Goal: Feedback & Contribution: Leave review/rating

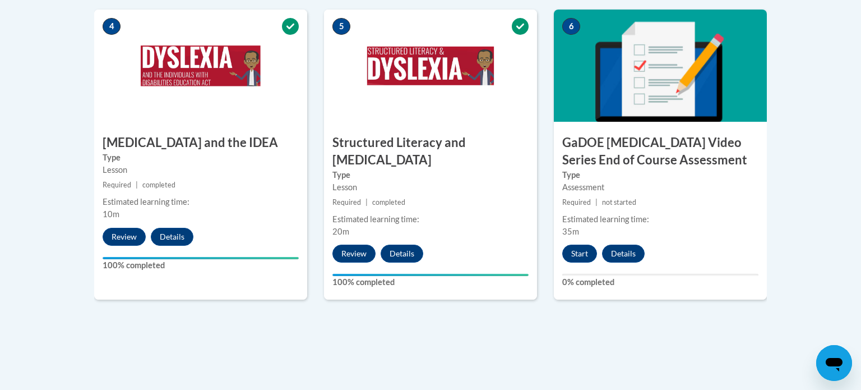
scroll to position [693, 0]
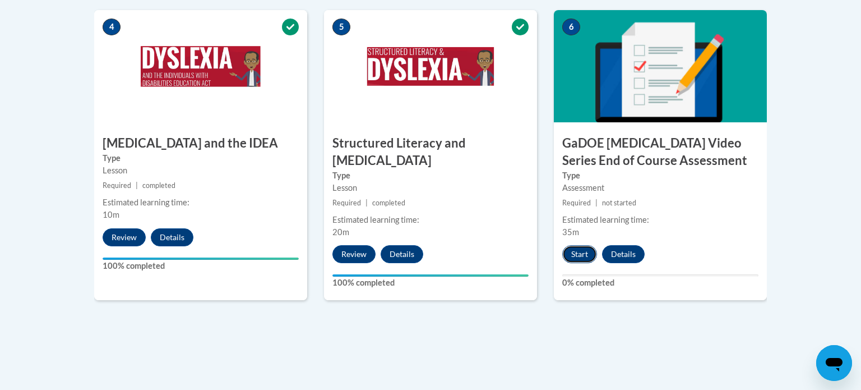
click at [577, 245] on button "Start" at bounding box center [579, 254] width 35 height 18
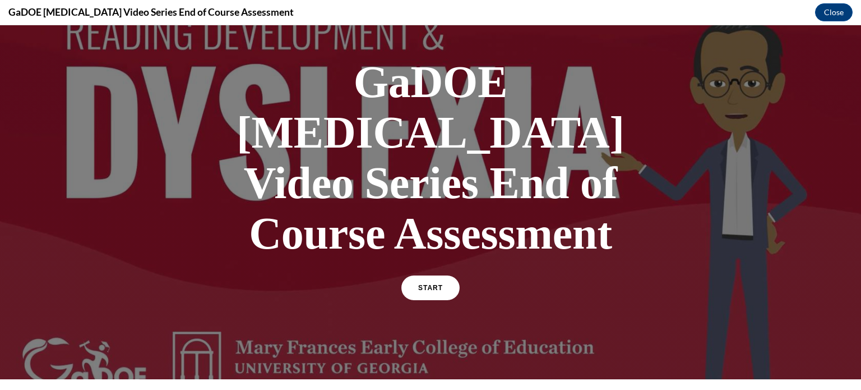
scroll to position [53, 0]
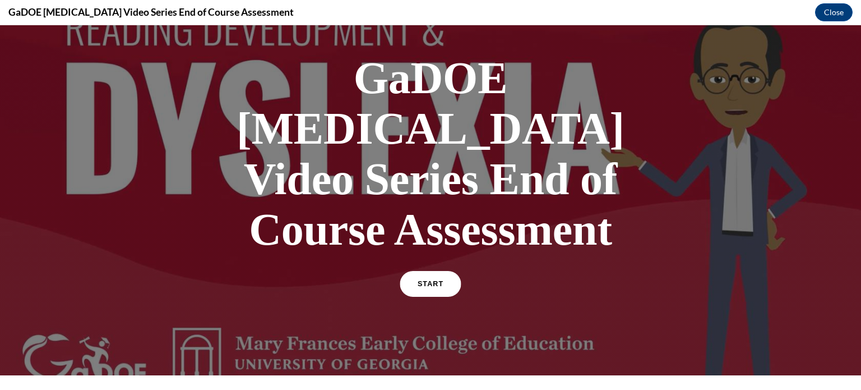
click at [439, 271] on link "START" at bounding box center [430, 284] width 61 height 26
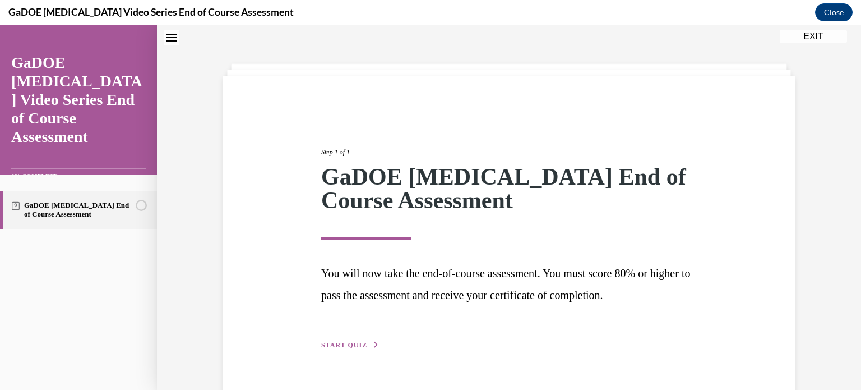
scroll to position [62, 0]
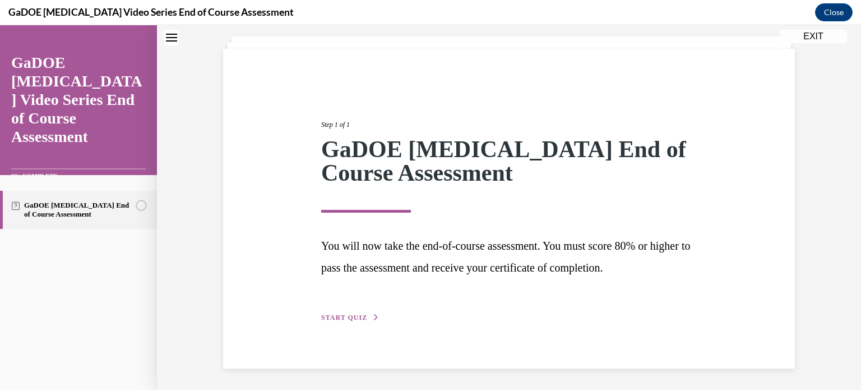
click at [358, 316] on span "START QUIZ" at bounding box center [344, 317] width 46 height 8
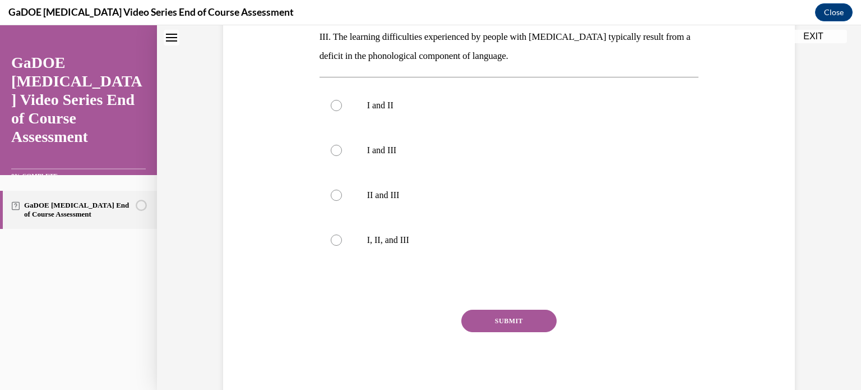
scroll to position [330, 0]
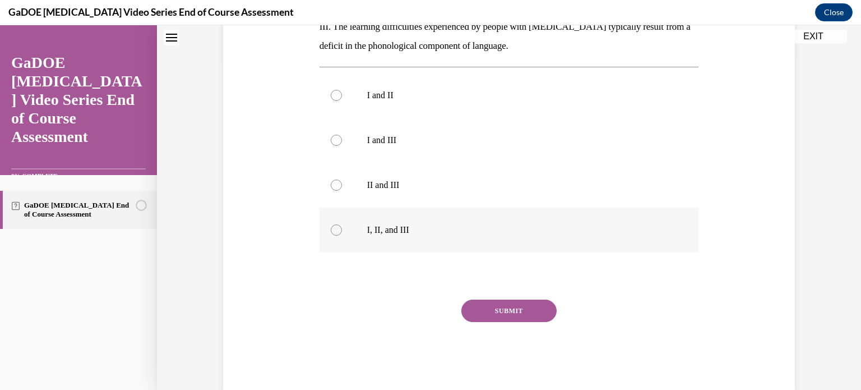
click at [337, 224] on div at bounding box center [336, 229] width 11 height 11
click at [337, 224] on input "I, II, and III" at bounding box center [336, 229] width 11 height 11
radio input "true"
click at [522, 299] on button "SUBMIT" at bounding box center [508, 310] width 95 height 22
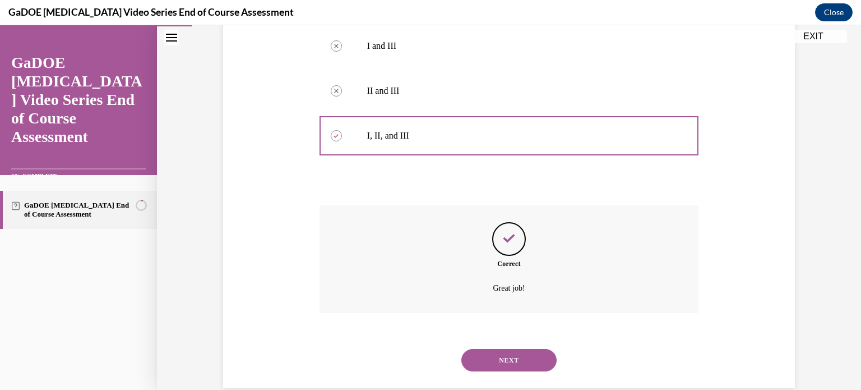
scroll to position [425, 0]
click at [517, 348] on button "NEXT" at bounding box center [508, 359] width 95 height 22
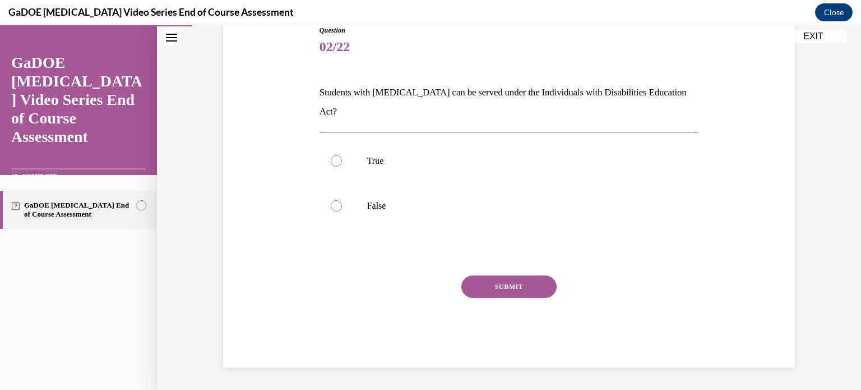
scroll to position [111, 0]
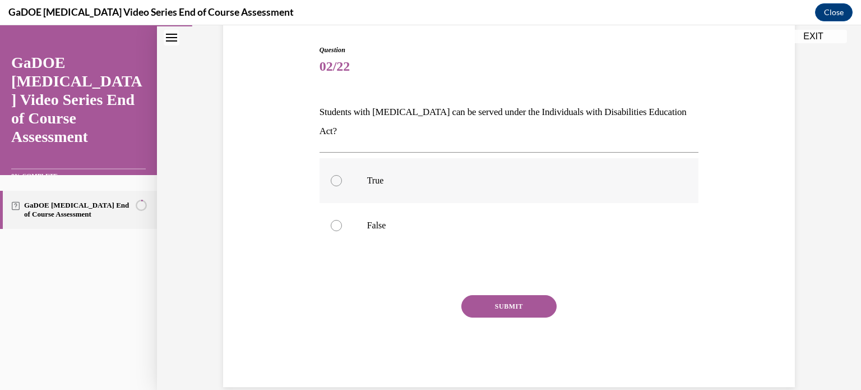
click at [339, 175] on div at bounding box center [336, 180] width 11 height 11
click at [339, 175] on input "True" at bounding box center [336, 180] width 11 height 11
radio input "true"
click at [529, 295] on button "SUBMIT" at bounding box center [508, 306] width 95 height 22
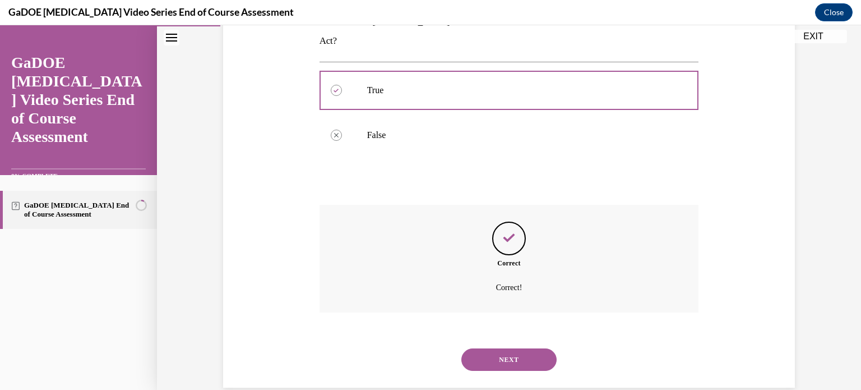
scroll to position [202, 0]
click at [512, 348] on button "NEXT" at bounding box center [508, 359] width 95 height 22
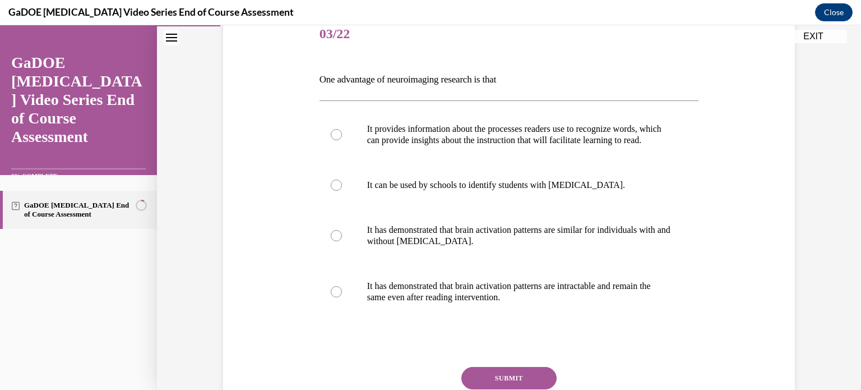
scroll to position [144, 0]
click at [336, 140] on div at bounding box center [336, 133] width 11 height 11
click at [336, 140] on input "It provides information about the processes readers use to recognize words, whi…" at bounding box center [336, 133] width 11 height 11
radio input "true"
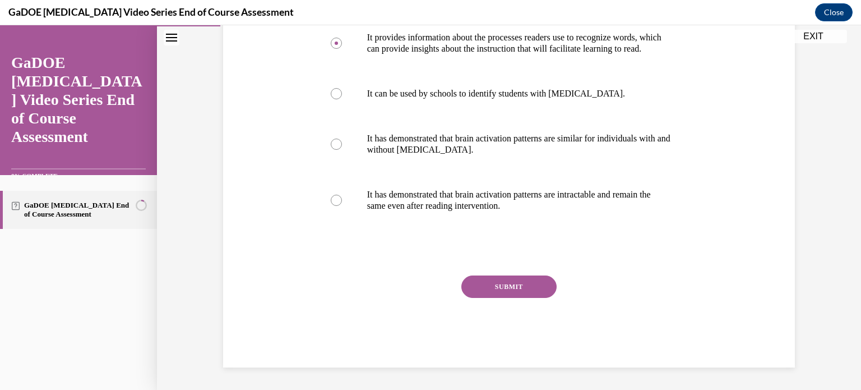
click at [491, 283] on button "SUBMIT" at bounding box center [508, 286] width 95 height 22
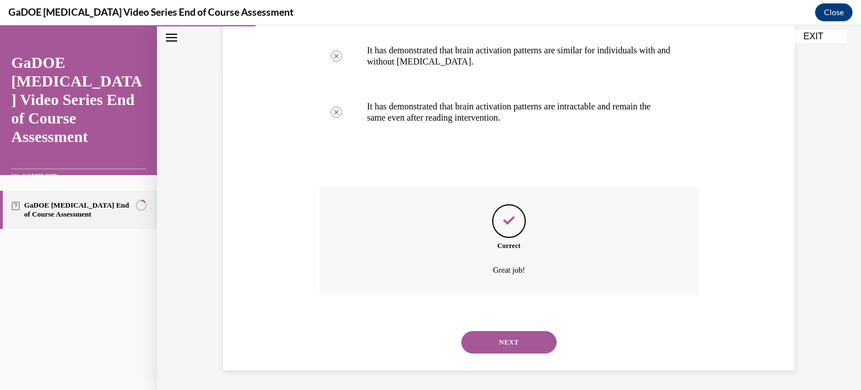
scroll to position [336, 0]
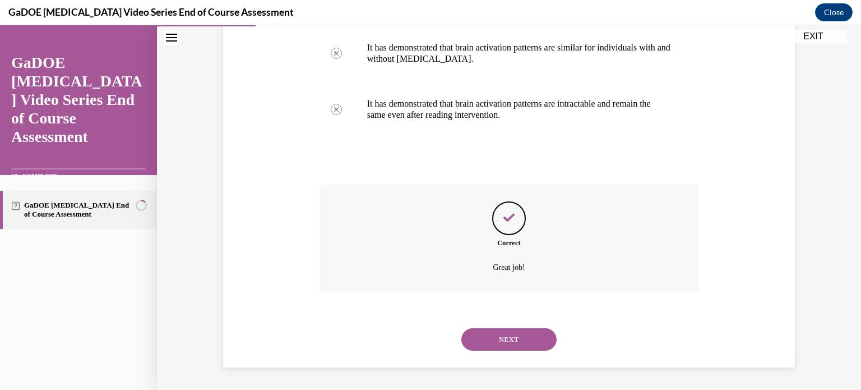
click at [494, 339] on button "NEXT" at bounding box center [508, 339] width 95 height 22
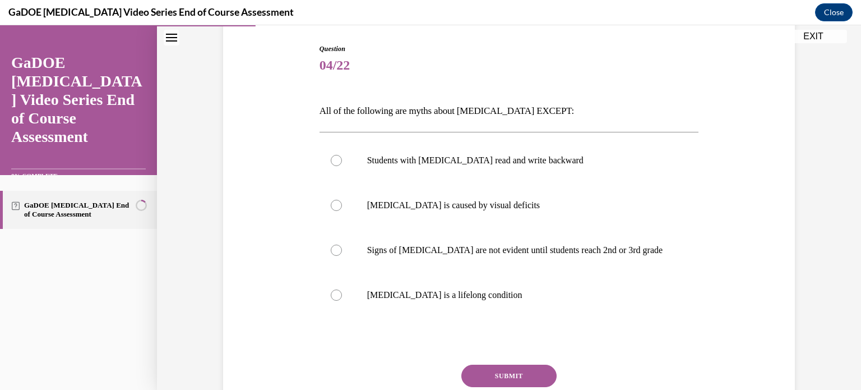
scroll to position [112, 0]
click at [431, 248] on p "Signs of dyslexia are not evident until students reach 2nd or 3rd grade" at bounding box center [519, 249] width 304 height 11
click at [342, 248] on input "Signs of dyslexia are not evident until students reach 2nd or 3rd grade" at bounding box center [336, 249] width 11 height 11
radio input "true"
click at [529, 375] on button "SUBMIT" at bounding box center [508, 375] width 95 height 22
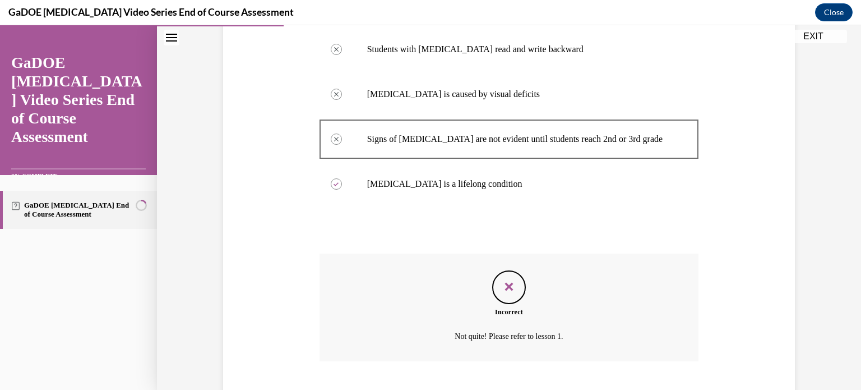
scroll to position [292, 0]
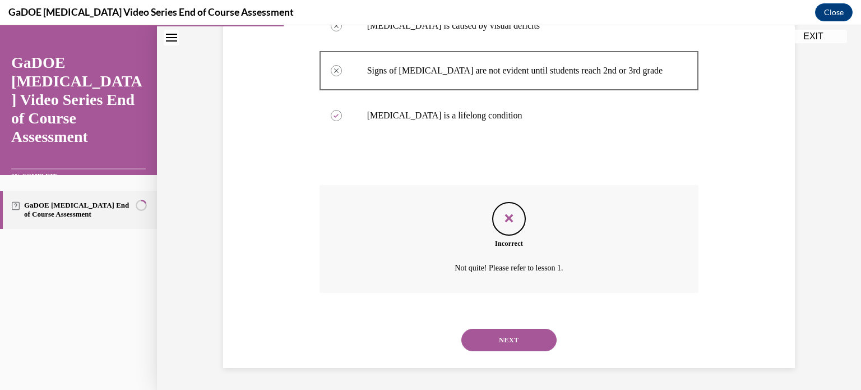
click at [514, 338] on button "NEXT" at bounding box center [508, 340] width 95 height 22
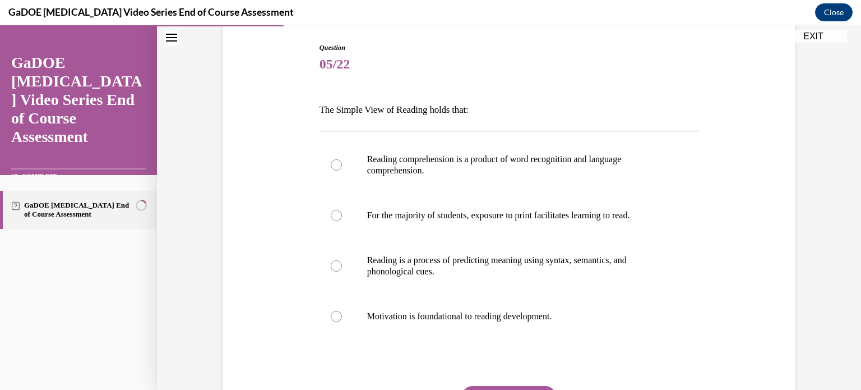
scroll to position [114, 0]
click at [388, 165] on p "Reading comprehension is a product of word recognition and language comprehensi…" at bounding box center [519, 164] width 304 height 22
click at [342, 165] on input "Reading comprehension is a product of word recognition and language comprehensi…" at bounding box center [336, 164] width 11 height 11
radio input "true"
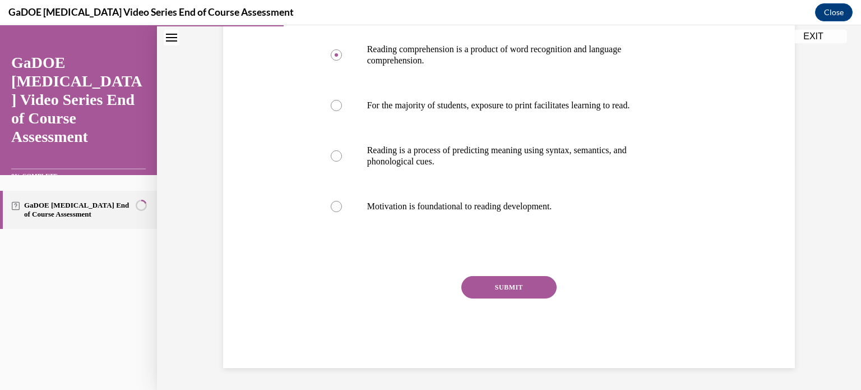
click at [512, 294] on button "SUBMIT" at bounding box center [508, 287] width 95 height 22
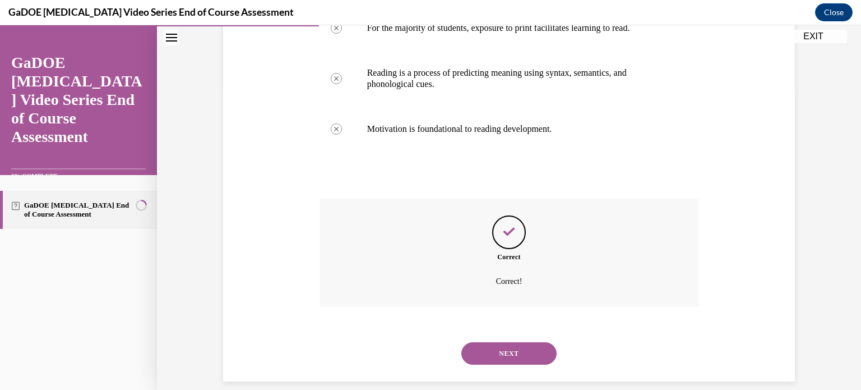
scroll to position [314, 0]
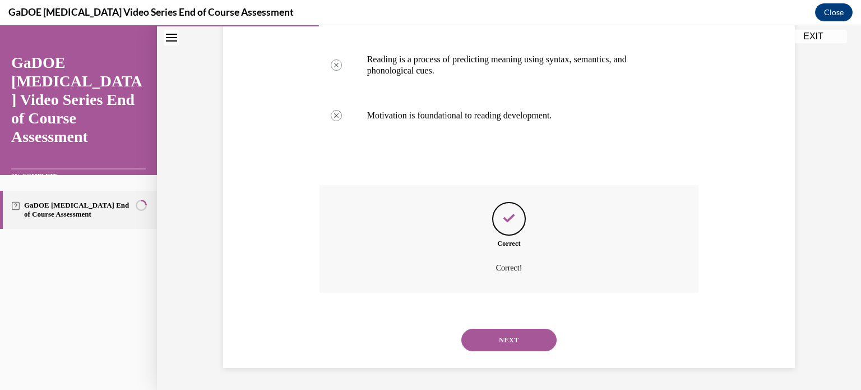
click at [496, 336] on button "NEXT" at bounding box center [508, 340] width 95 height 22
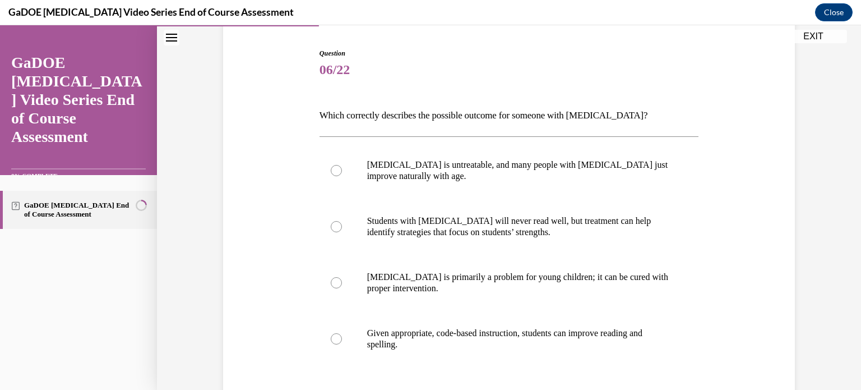
scroll to position [110, 0]
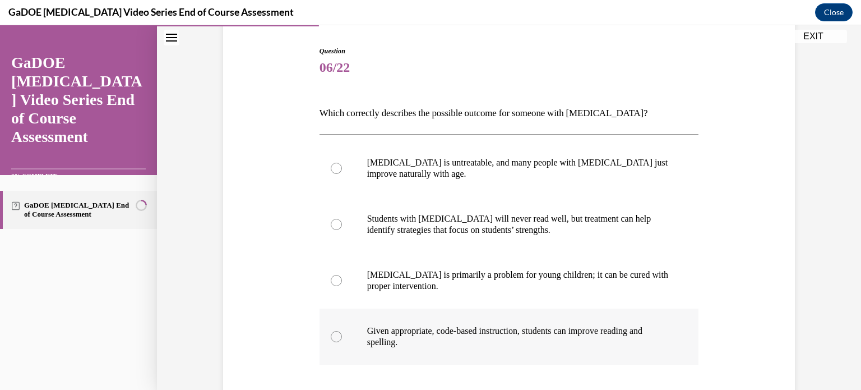
click at [330, 336] on label "Given appropriate, code-based instruction, students can improve reading and spe…" at bounding box center [510, 336] width 380 height 56
click at [331, 336] on input "Given appropriate, code-based instruction, students can improve reading and spe…" at bounding box center [336, 336] width 11 height 11
radio input "true"
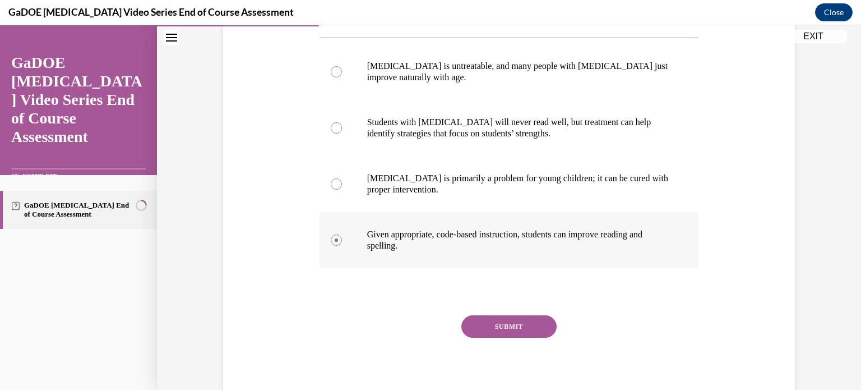
scroll to position [226, 0]
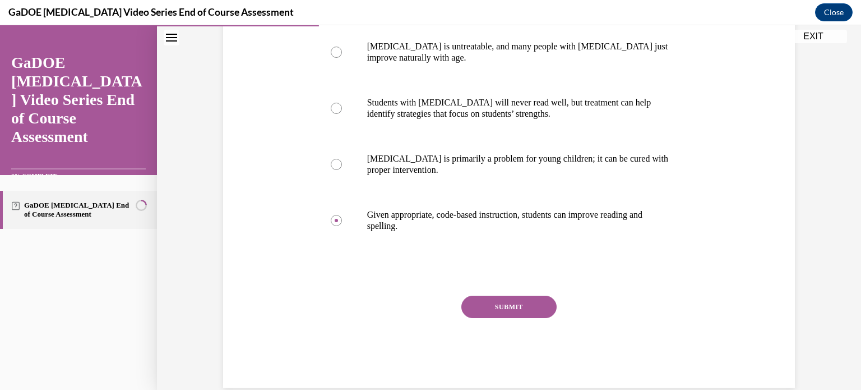
click at [537, 302] on button "SUBMIT" at bounding box center [508, 306] width 95 height 22
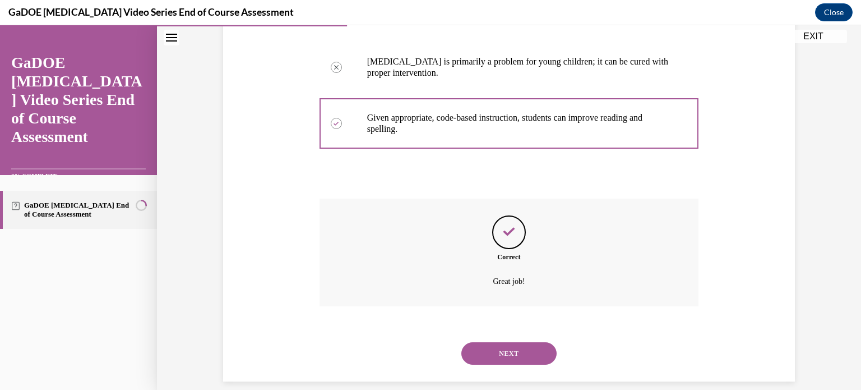
scroll to position [336, 0]
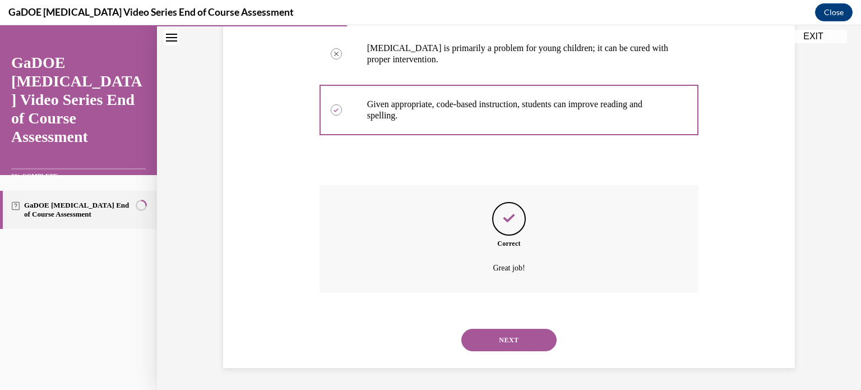
click at [516, 340] on button "NEXT" at bounding box center [508, 340] width 95 height 22
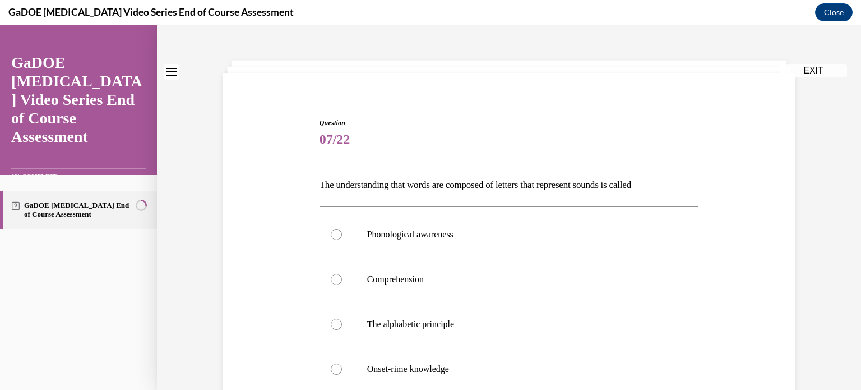
scroll to position [41, 0]
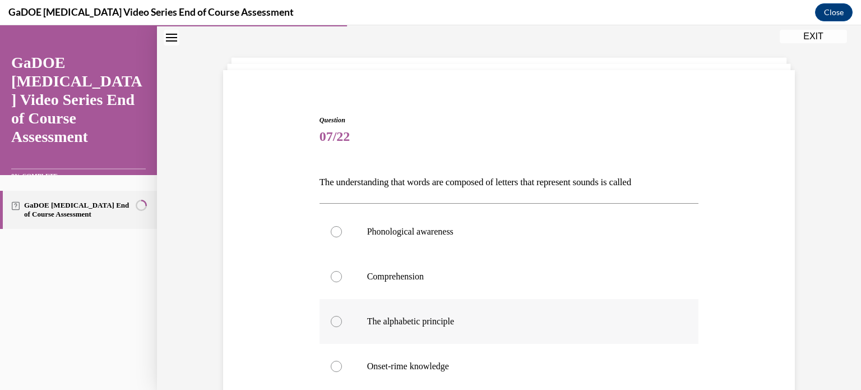
click at [435, 325] on p "The alphabetic principle" at bounding box center [519, 321] width 304 height 11
click at [342, 325] on input "The alphabetic principle" at bounding box center [336, 321] width 11 height 11
radio input "true"
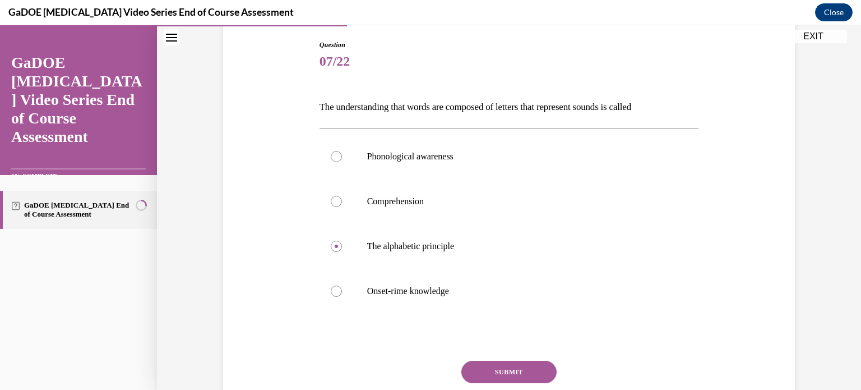
click at [479, 367] on button "SUBMIT" at bounding box center [508, 371] width 95 height 22
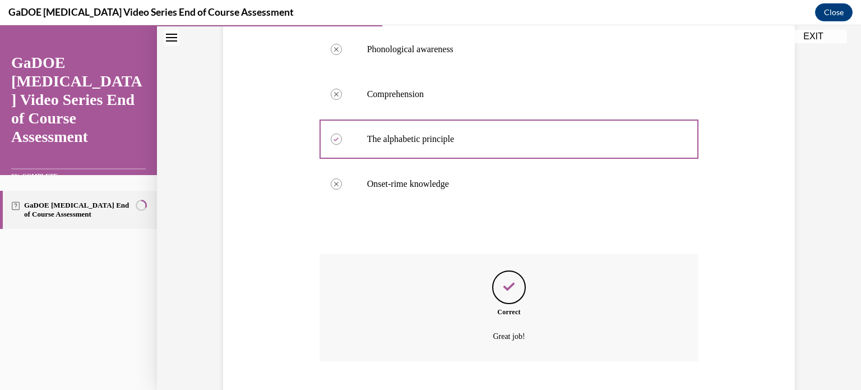
scroll to position [292, 0]
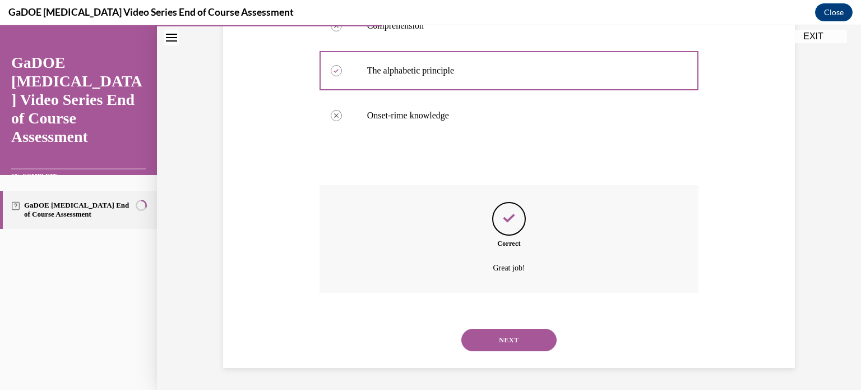
click at [494, 346] on button "NEXT" at bounding box center [508, 340] width 95 height 22
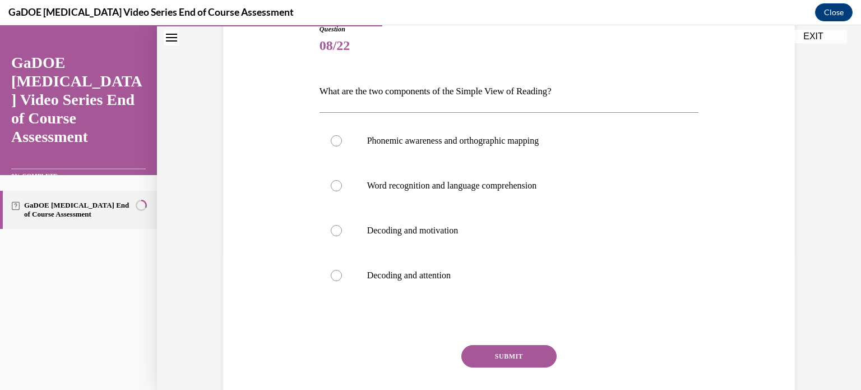
scroll to position [138, 0]
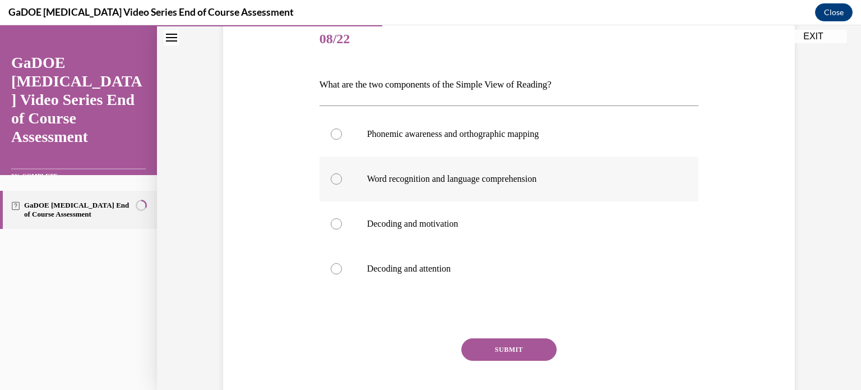
click at [454, 175] on p "Word recognition and language comprehension" at bounding box center [519, 178] width 304 height 11
click at [342, 175] on input "Word recognition and language comprehension" at bounding box center [336, 178] width 11 height 11
radio input "true"
click at [532, 355] on button "SUBMIT" at bounding box center [508, 349] width 95 height 22
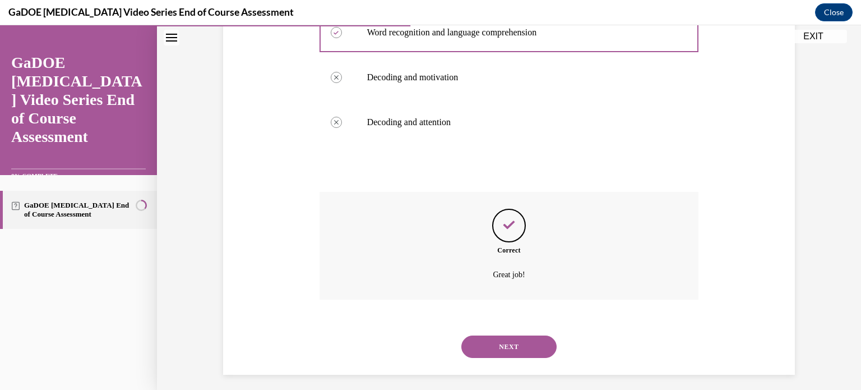
scroll to position [292, 0]
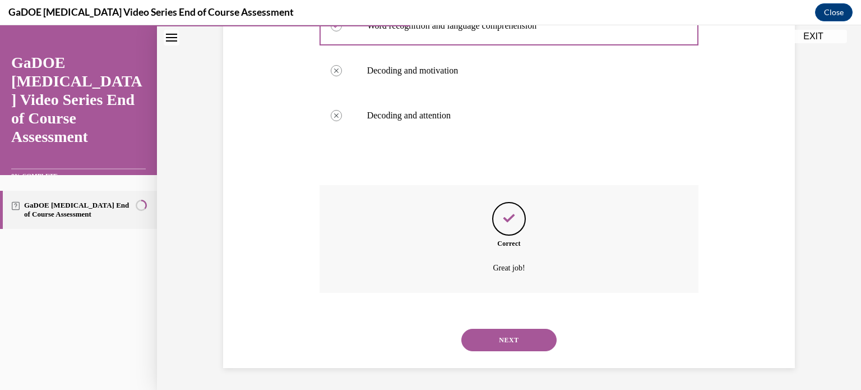
click at [514, 340] on button "NEXT" at bounding box center [508, 340] width 95 height 22
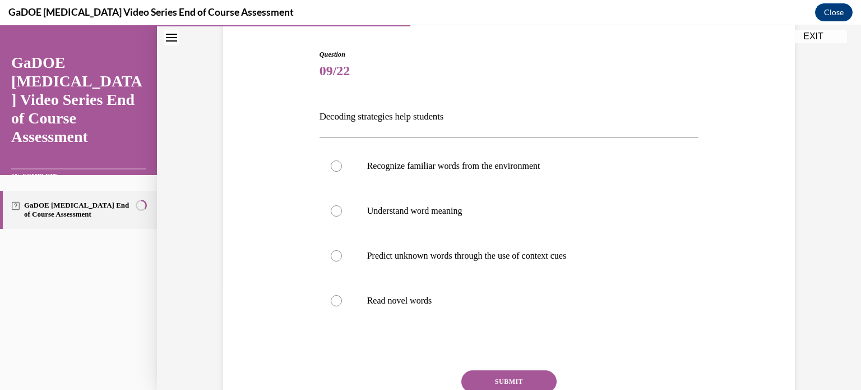
scroll to position [107, 0]
click at [429, 168] on p "Recognize familiar words from the environment" at bounding box center [519, 165] width 304 height 11
click at [342, 168] on input "Recognize familiar words from the environment" at bounding box center [336, 165] width 11 height 11
radio input "true"
click at [460, 199] on label "Understand word meaning" at bounding box center [510, 210] width 380 height 45
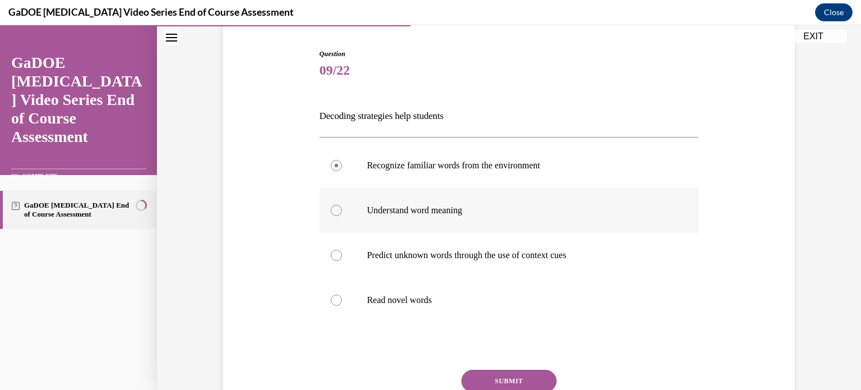
click at [342, 205] on input "Understand word meaning" at bounding box center [336, 210] width 11 height 11
radio input "true"
click at [495, 382] on button "SUBMIT" at bounding box center [508, 380] width 95 height 22
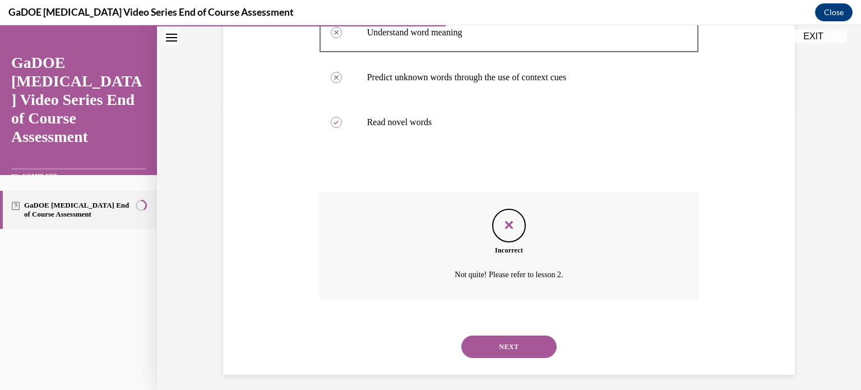
scroll to position [292, 0]
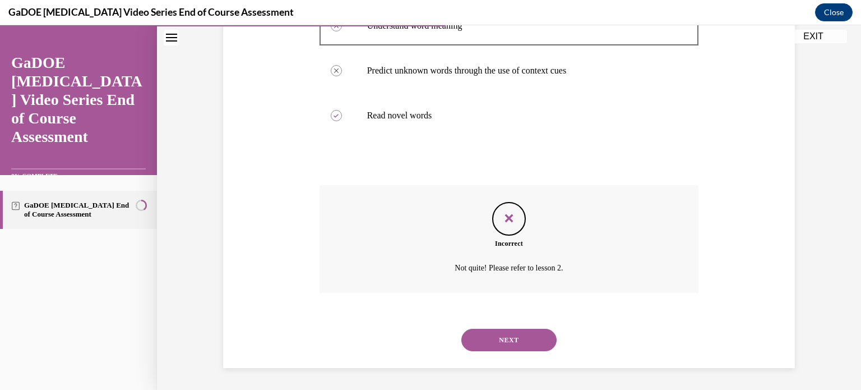
click at [503, 340] on button "NEXT" at bounding box center [508, 340] width 95 height 22
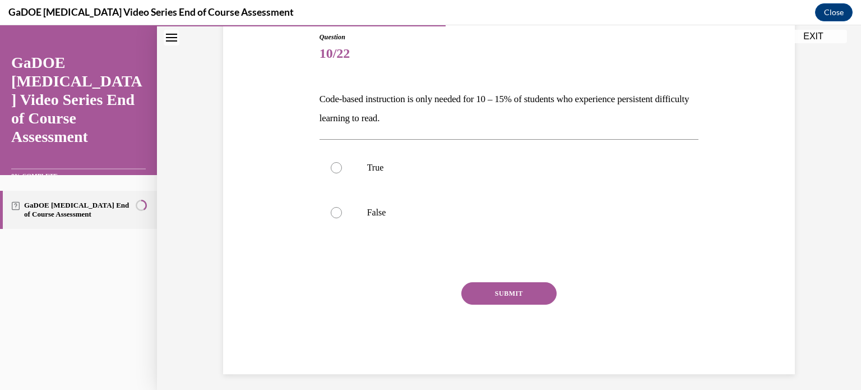
click at [818, 36] on button "EXIT" at bounding box center [813, 36] width 67 height 13
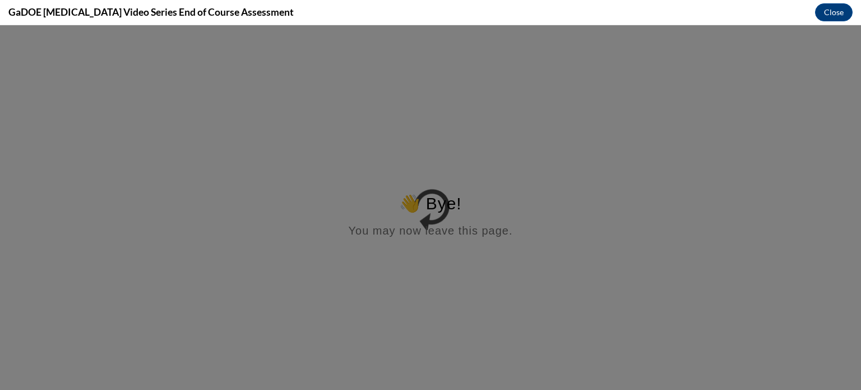
scroll to position [0, 0]
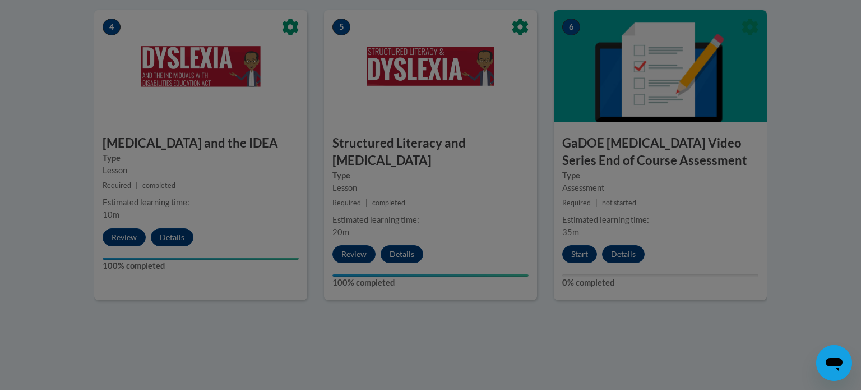
click at [610, 226] on div at bounding box center [430, 195] width 861 height 390
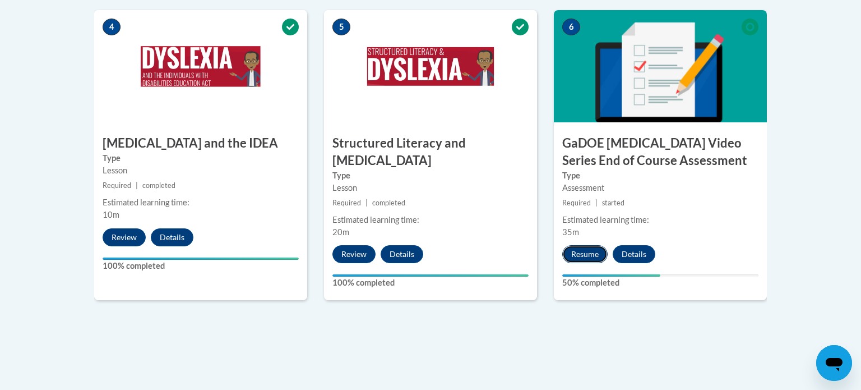
click at [586, 245] on button "Resume" at bounding box center [584, 254] width 45 height 18
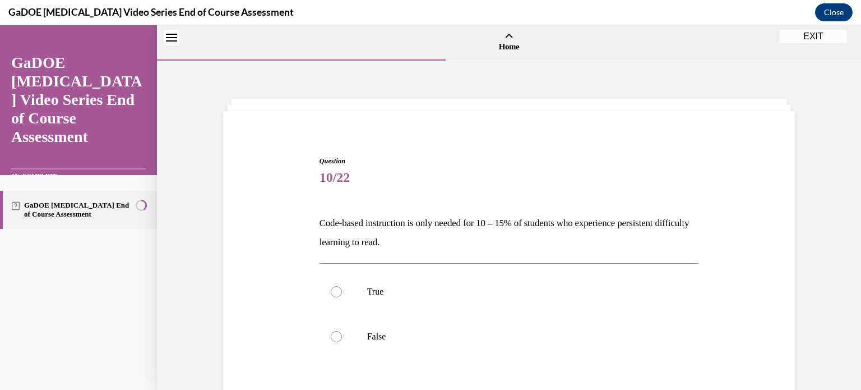
scroll to position [35, 0]
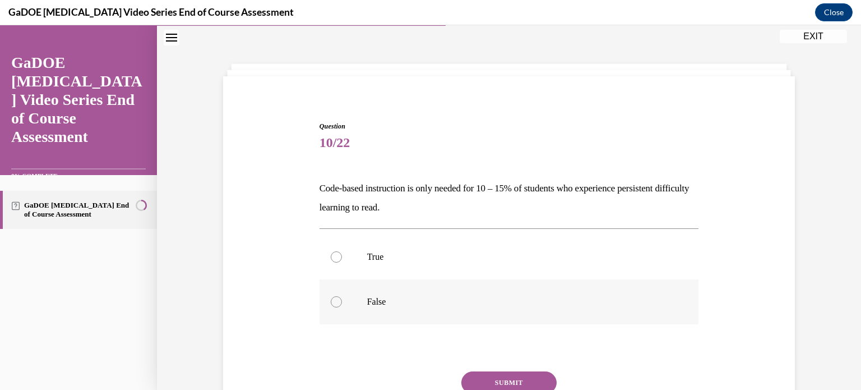
click at [376, 307] on label "False" at bounding box center [510, 301] width 380 height 45
click at [342, 307] on input "False" at bounding box center [336, 301] width 11 height 11
radio input "true"
click at [501, 376] on button "SUBMIT" at bounding box center [508, 382] width 95 height 22
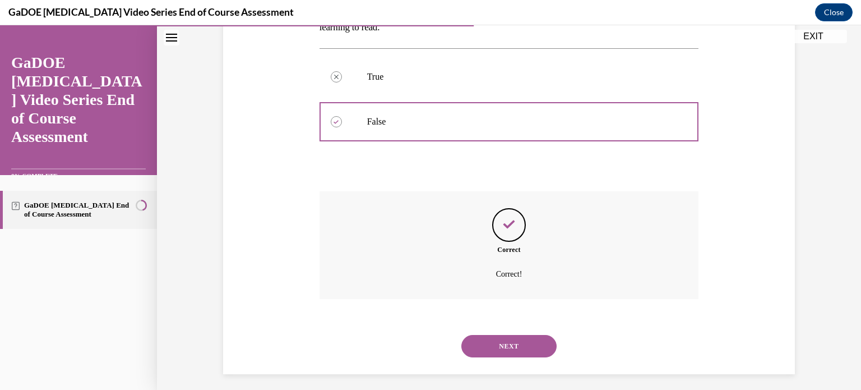
scroll to position [221, 0]
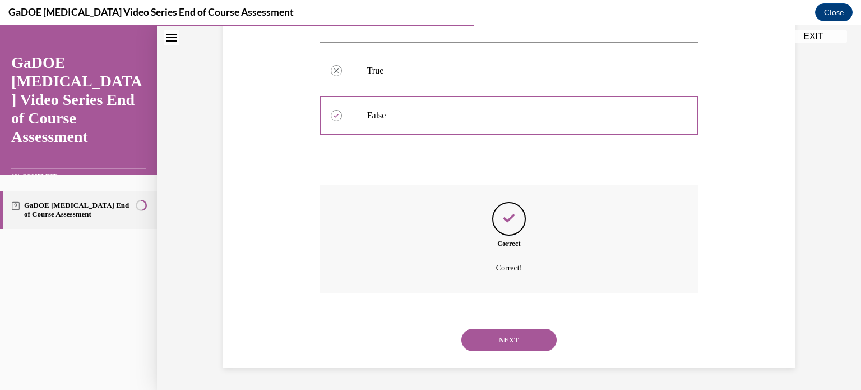
click at [502, 344] on button "NEXT" at bounding box center [508, 340] width 95 height 22
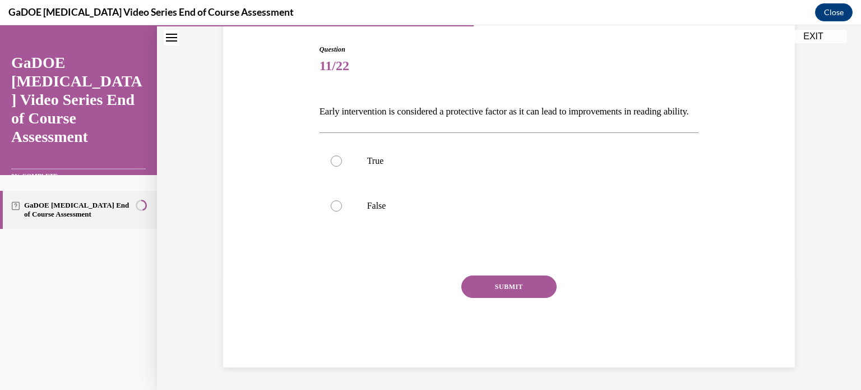
scroll to position [124, 0]
click at [389, 164] on p "True" at bounding box center [519, 160] width 304 height 11
click at [342, 164] on input "True" at bounding box center [336, 160] width 11 height 11
radio input "true"
click at [525, 290] on button "SUBMIT" at bounding box center [508, 286] width 95 height 22
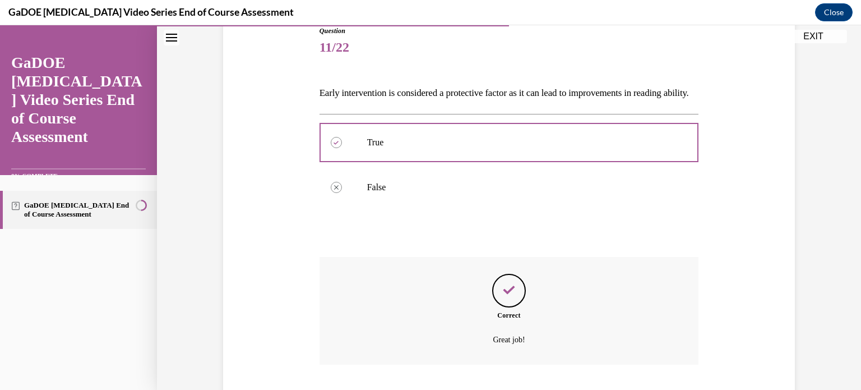
scroll to position [221, 0]
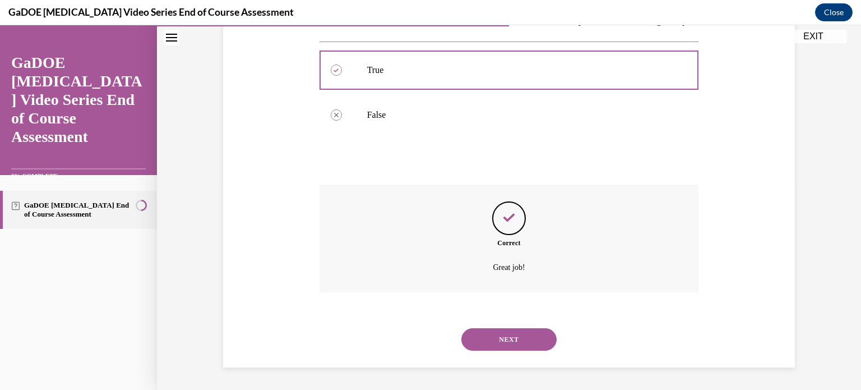
click at [503, 337] on button "NEXT" at bounding box center [508, 339] width 95 height 22
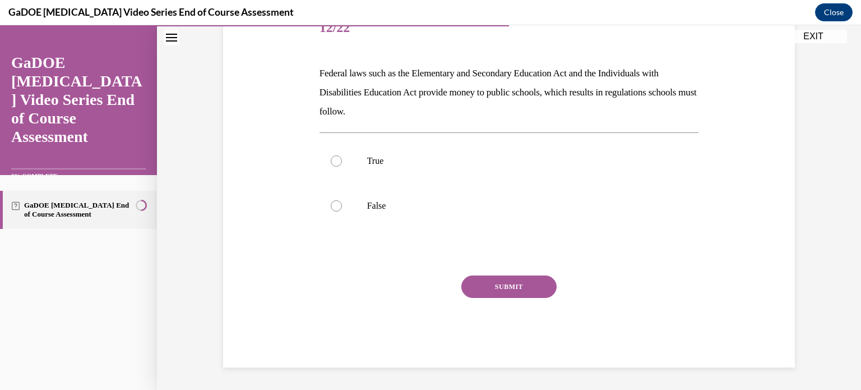
scroll to position [124, 0]
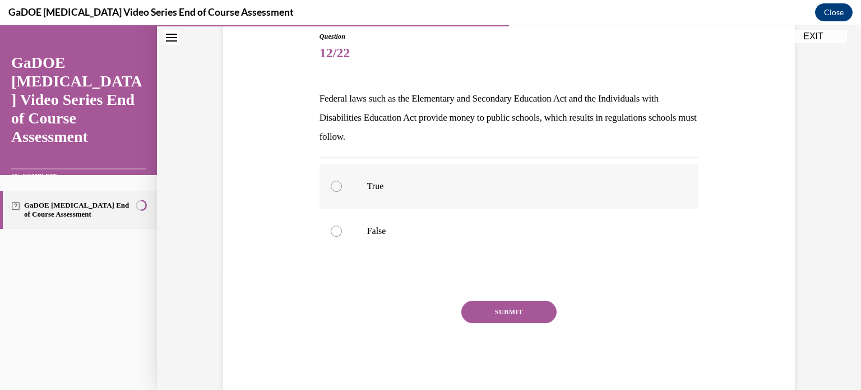
click at [340, 187] on div at bounding box center [336, 186] width 11 height 11
click at [340, 187] on input "True" at bounding box center [336, 186] width 11 height 11
radio input "true"
click at [487, 313] on button "SUBMIT" at bounding box center [508, 311] width 95 height 22
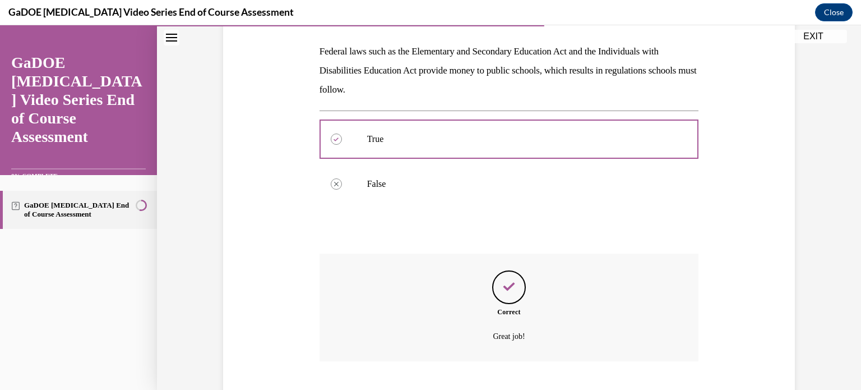
scroll to position [240, 0]
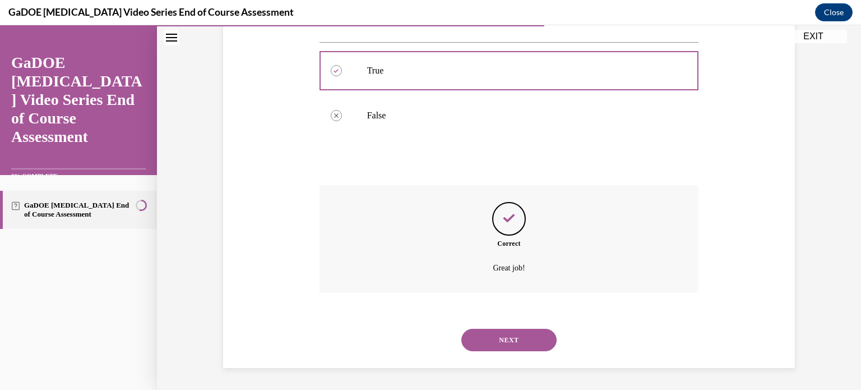
click at [489, 344] on button "NEXT" at bounding box center [508, 340] width 95 height 22
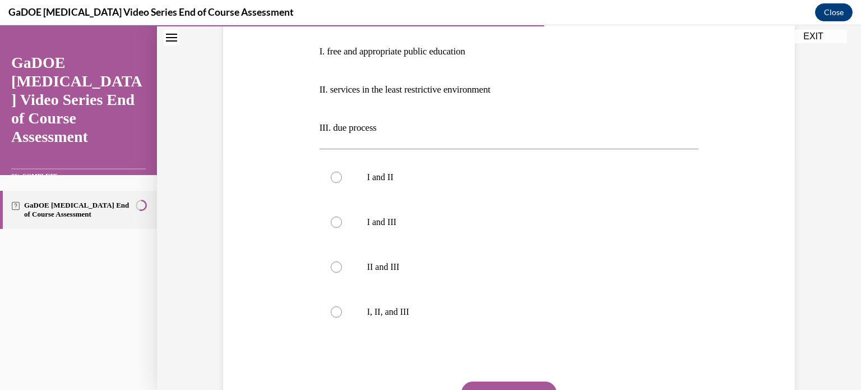
scroll to position [231, 0]
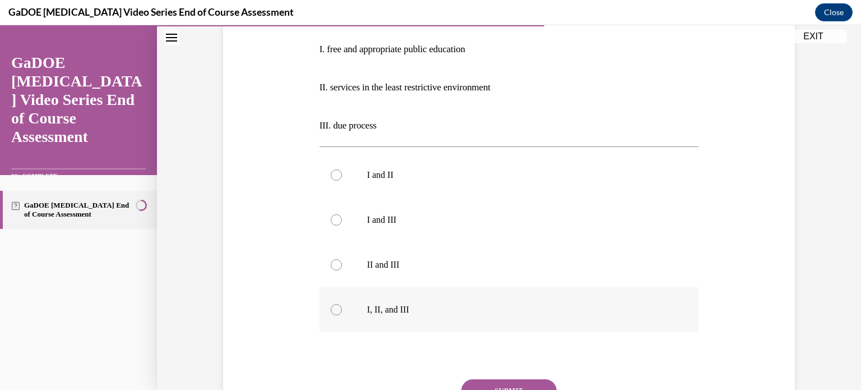
click at [373, 302] on label "I, II, and III" at bounding box center [510, 309] width 380 height 45
click at [342, 304] on input "I, II, and III" at bounding box center [336, 309] width 11 height 11
radio input "true"
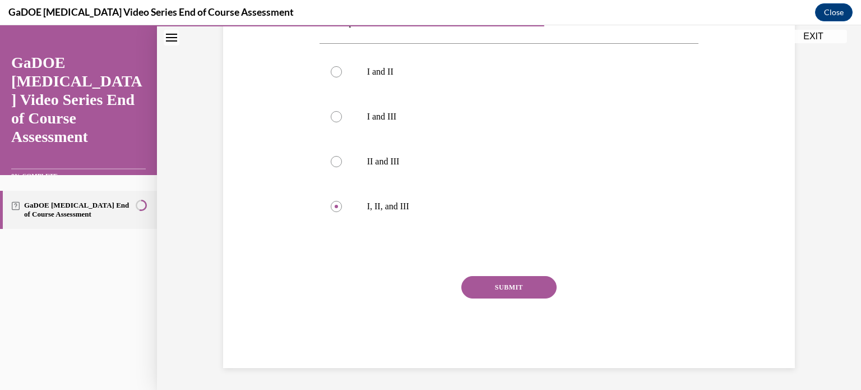
click at [525, 282] on button "SUBMIT" at bounding box center [508, 287] width 95 height 22
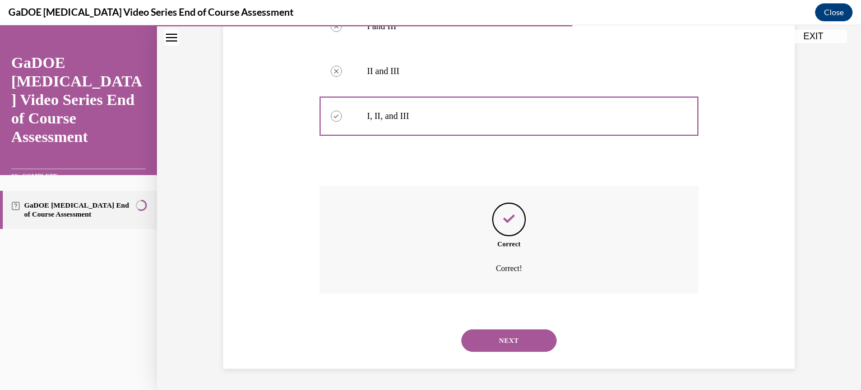
scroll to position [425, 0]
click at [509, 335] on button "NEXT" at bounding box center [508, 340] width 95 height 22
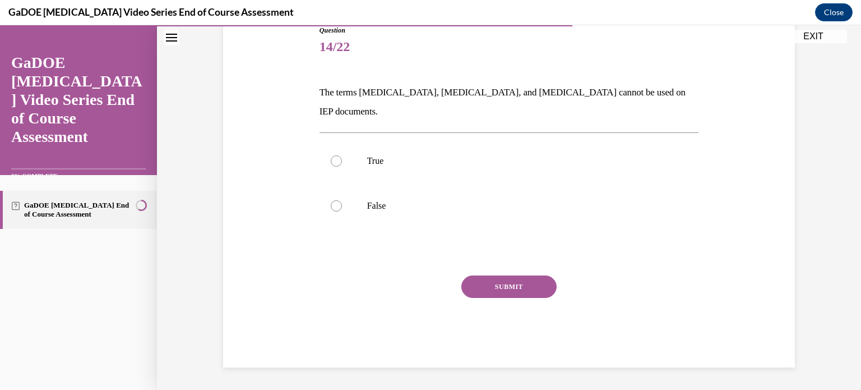
scroll to position [111, 0]
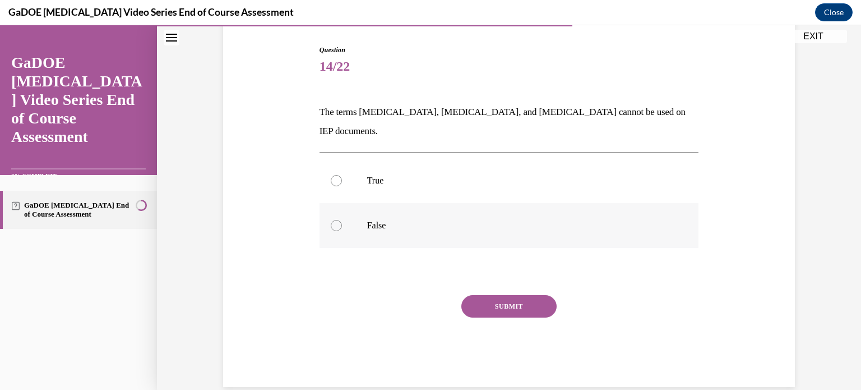
click at [367, 220] on p "False" at bounding box center [519, 225] width 304 height 11
click at [342, 220] on input "False" at bounding box center [336, 225] width 11 height 11
radio input "true"
click at [509, 295] on button "SUBMIT" at bounding box center [508, 306] width 95 height 22
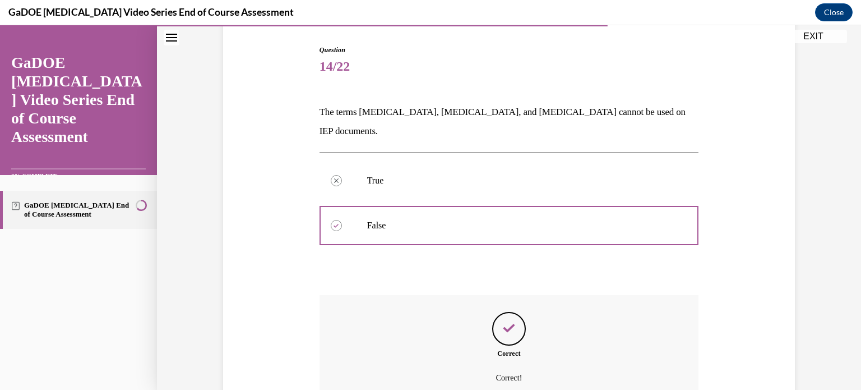
scroll to position [202, 0]
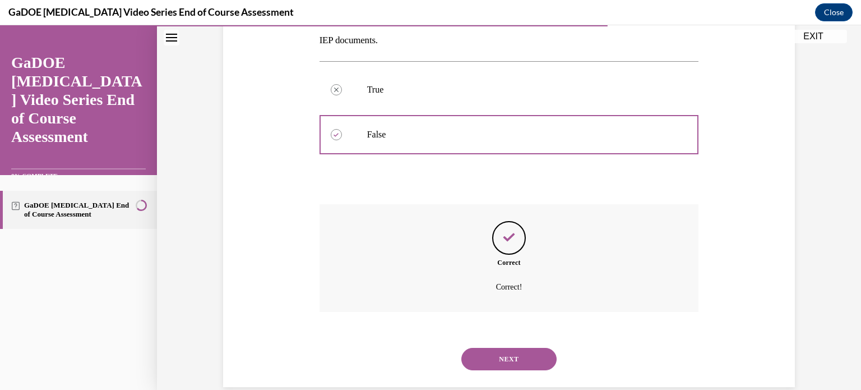
click at [502, 348] on button "NEXT" at bounding box center [508, 359] width 95 height 22
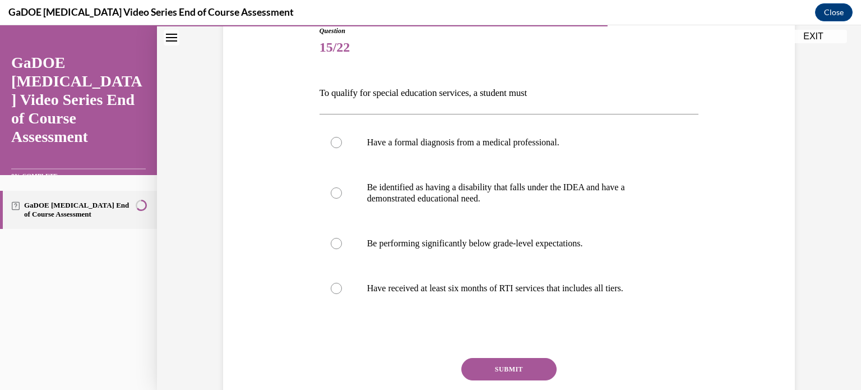
scroll to position [130, 0]
click at [333, 187] on div at bounding box center [336, 192] width 11 height 11
click at [333, 187] on input "Be identified as having a disability that falls under the IDEA and have a demon…" at bounding box center [336, 192] width 11 height 11
radio input "true"
click at [502, 368] on button "SUBMIT" at bounding box center [508, 369] width 95 height 22
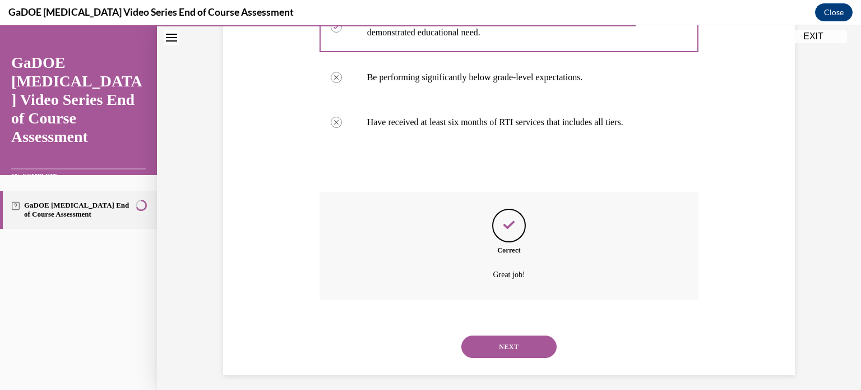
scroll to position [303, 0]
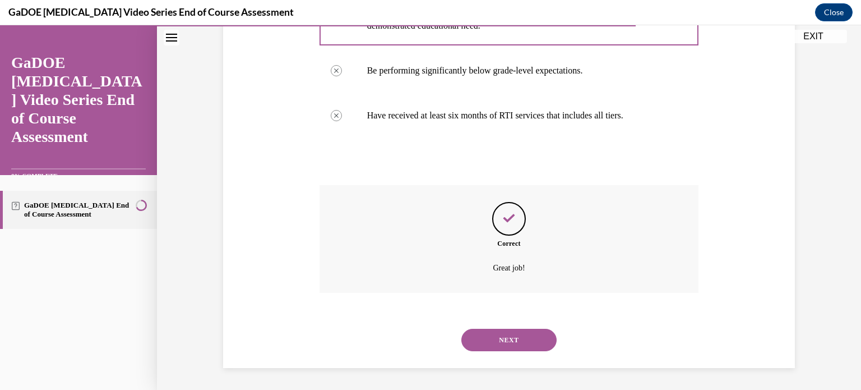
click at [501, 340] on button "NEXT" at bounding box center [508, 340] width 95 height 22
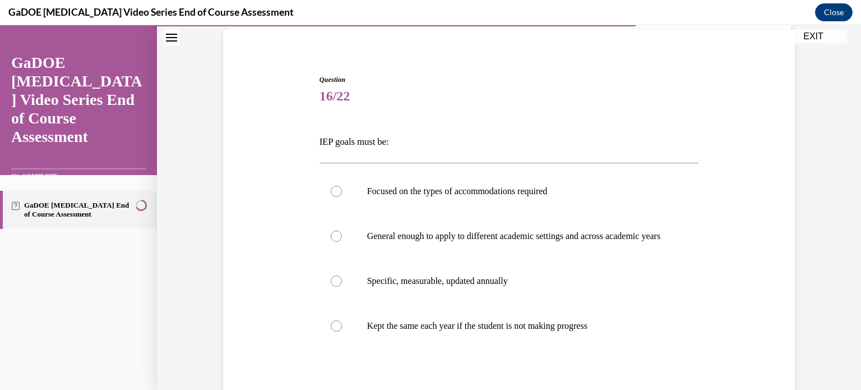
scroll to position [82, 0]
click at [383, 285] on p "Specific, measurable, updated annually" at bounding box center [519, 279] width 304 height 11
click at [342, 285] on input "Specific, measurable, updated annually" at bounding box center [336, 279] width 11 height 11
radio input "true"
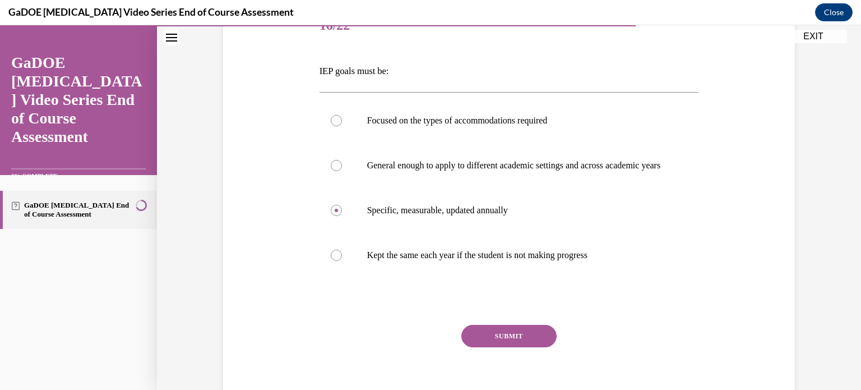
click at [533, 347] on button "SUBMIT" at bounding box center [508, 336] width 95 height 22
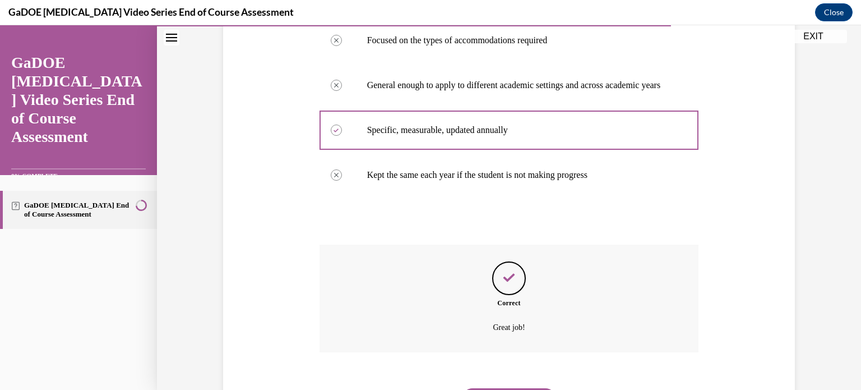
scroll to position [303, 0]
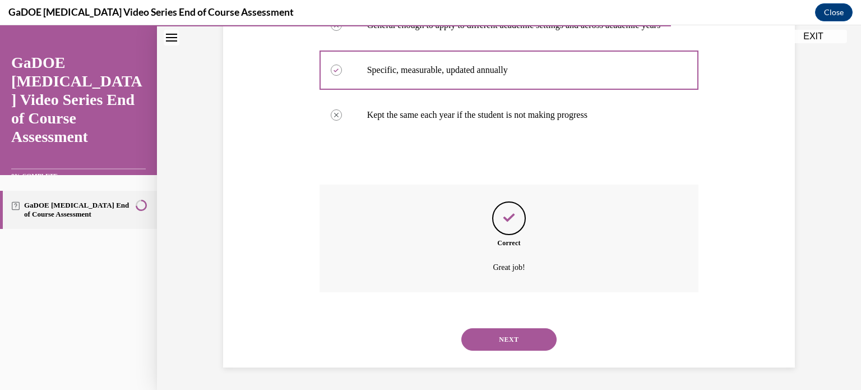
click at [511, 339] on button "NEXT" at bounding box center [508, 339] width 95 height 22
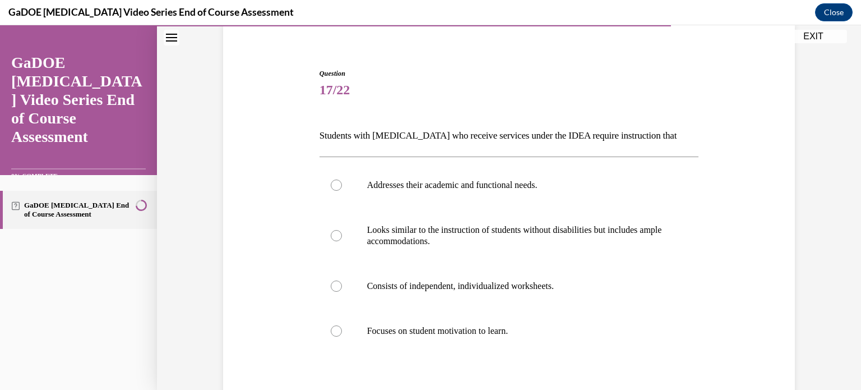
scroll to position [90, 0]
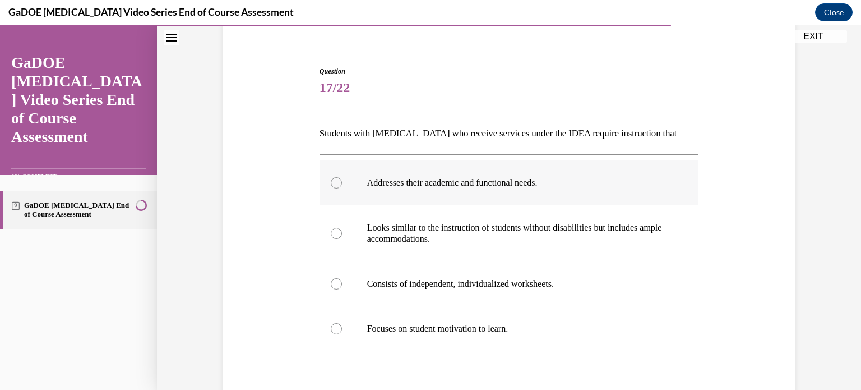
click at [333, 183] on div at bounding box center [336, 182] width 11 height 11
click at [333, 183] on input "Addresses their academic and functional needs." at bounding box center [336, 182] width 11 height 11
radio input "true"
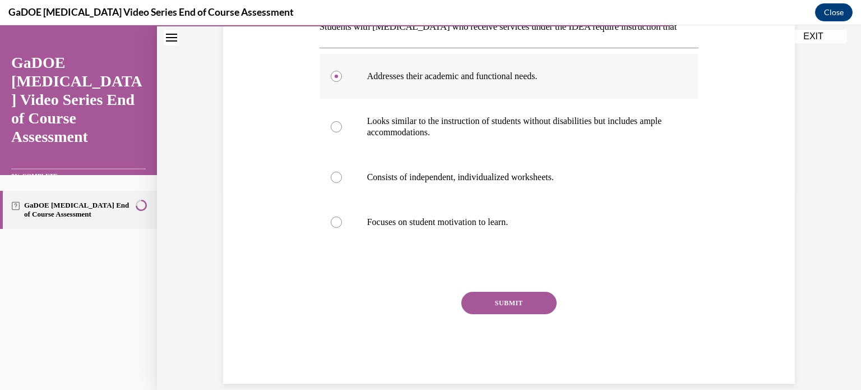
scroll to position [212, 0]
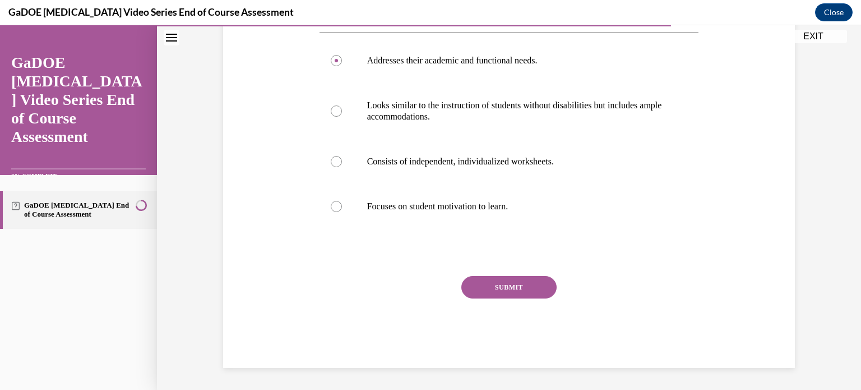
click at [511, 286] on button "SUBMIT" at bounding box center [508, 287] width 95 height 22
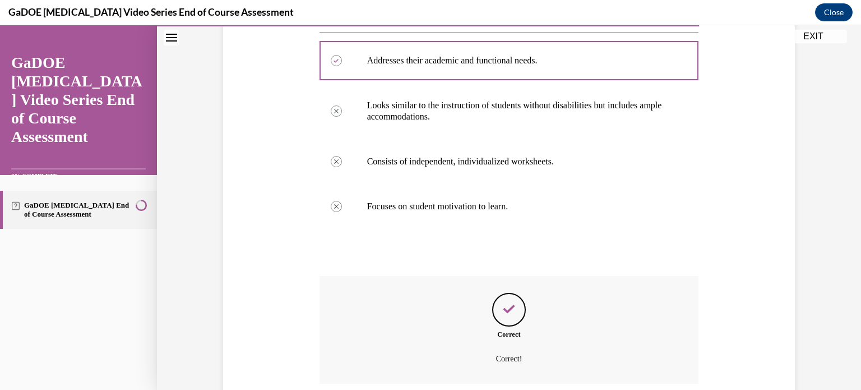
scroll to position [303, 0]
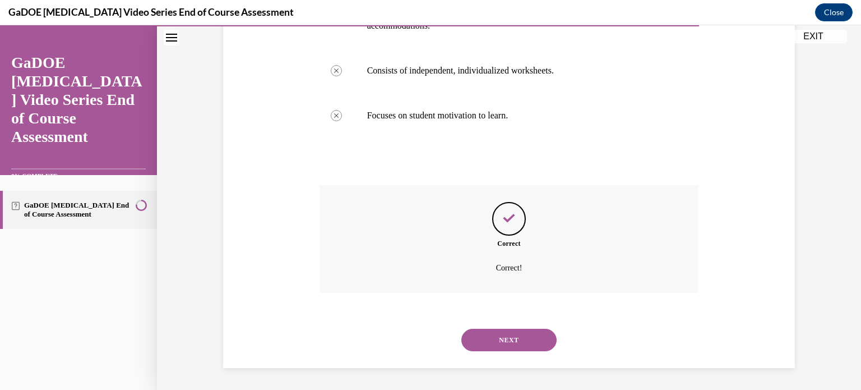
click at [506, 334] on button "NEXT" at bounding box center [508, 340] width 95 height 22
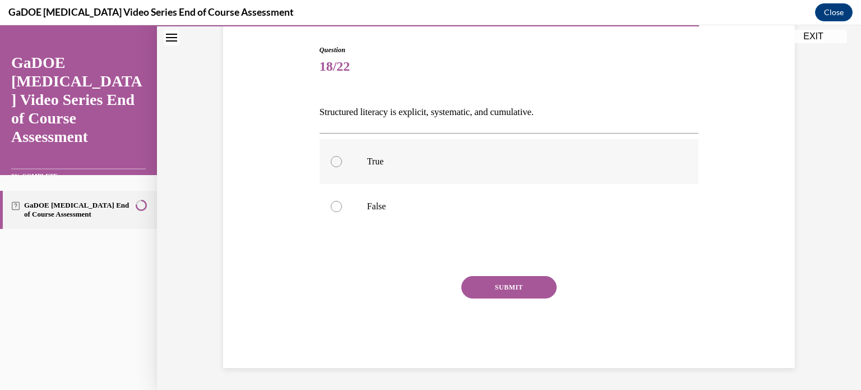
click at [343, 160] on label "True" at bounding box center [510, 161] width 380 height 45
click at [342, 160] on input "True" at bounding box center [336, 161] width 11 height 11
radio input "true"
click at [535, 285] on button "SUBMIT" at bounding box center [508, 287] width 95 height 22
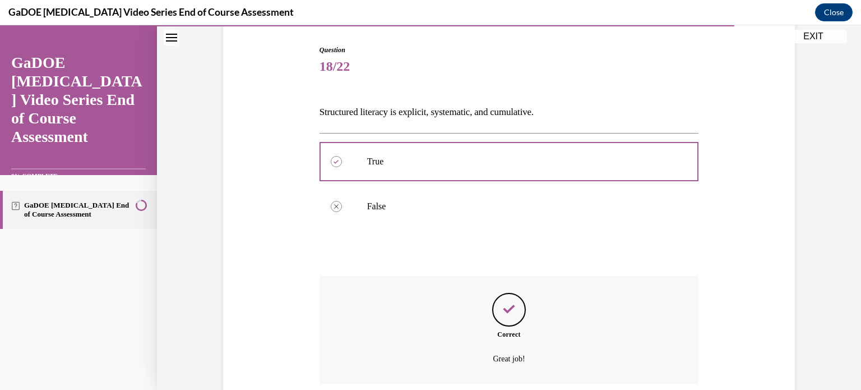
scroll to position [202, 0]
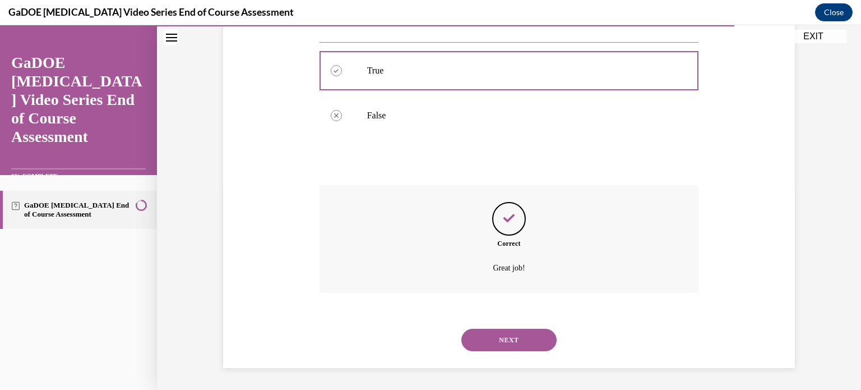
click at [506, 344] on button "NEXT" at bounding box center [508, 340] width 95 height 22
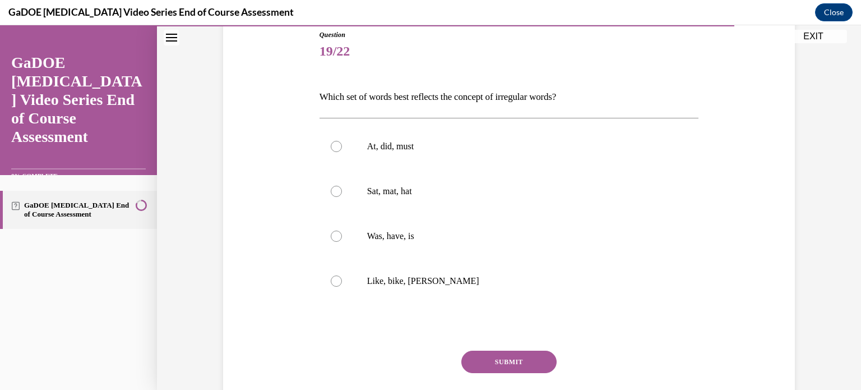
scroll to position [127, 0]
click at [335, 231] on div at bounding box center [336, 234] width 11 height 11
click at [335, 231] on input "Was, have, is" at bounding box center [336, 234] width 11 height 11
radio input "true"
click at [499, 357] on button "SUBMIT" at bounding box center [508, 360] width 95 height 22
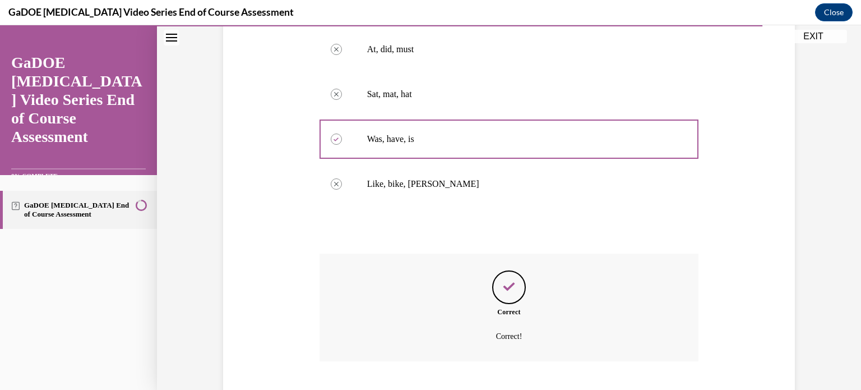
scroll to position [292, 0]
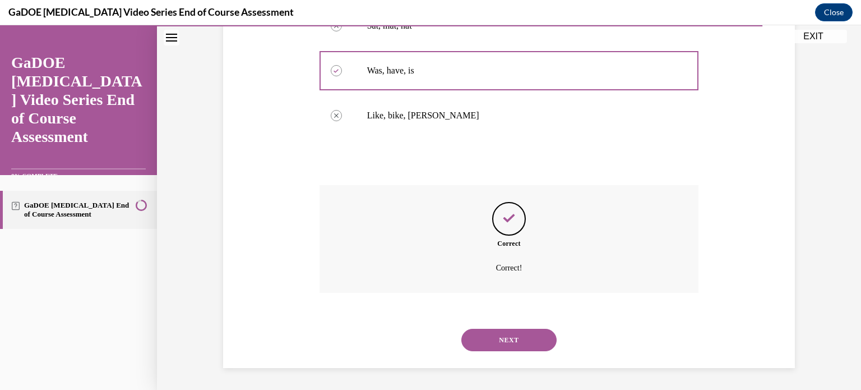
click at [496, 343] on button "NEXT" at bounding box center [508, 340] width 95 height 22
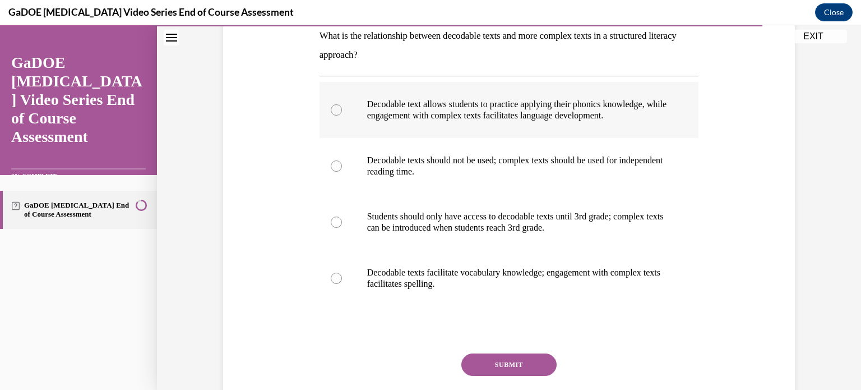
scroll to position [193, 0]
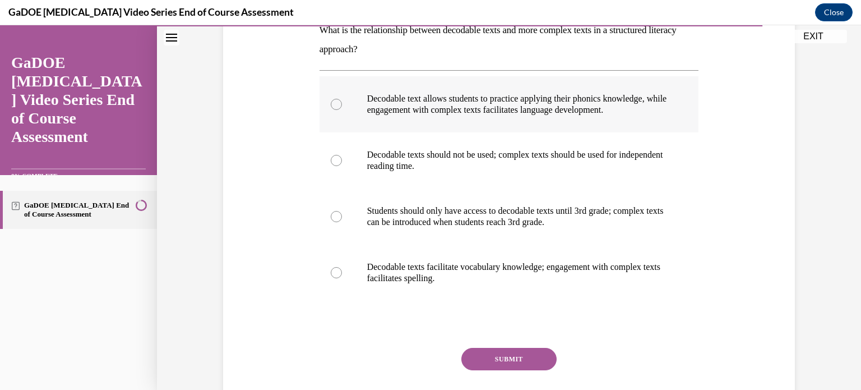
click at [424, 108] on p "Decodable text allows students to practice applying their phonics knowledge, wh…" at bounding box center [519, 104] width 304 height 22
click at [342, 108] on input "Decodable text allows students to practice applying their phonics knowledge, wh…" at bounding box center [336, 104] width 11 height 11
radio input "true"
click at [488, 355] on button "SUBMIT" at bounding box center [508, 359] width 95 height 22
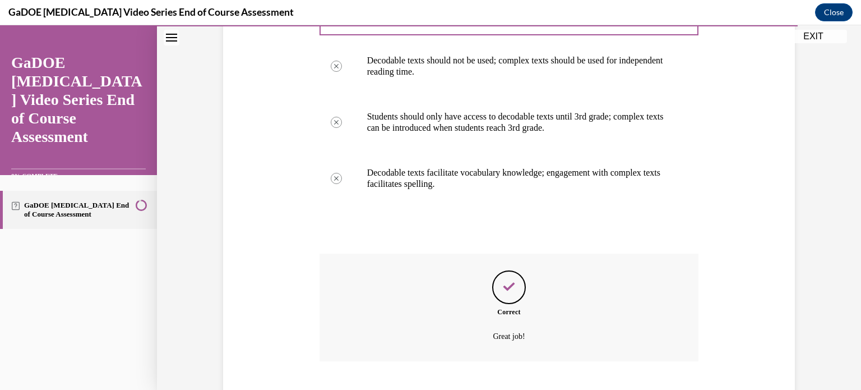
scroll to position [355, 0]
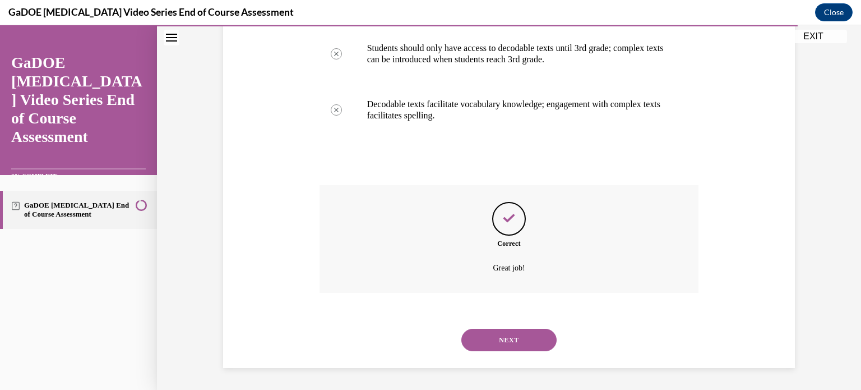
click at [494, 336] on button "NEXT" at bounding box center [508, 340] width 95 height 22
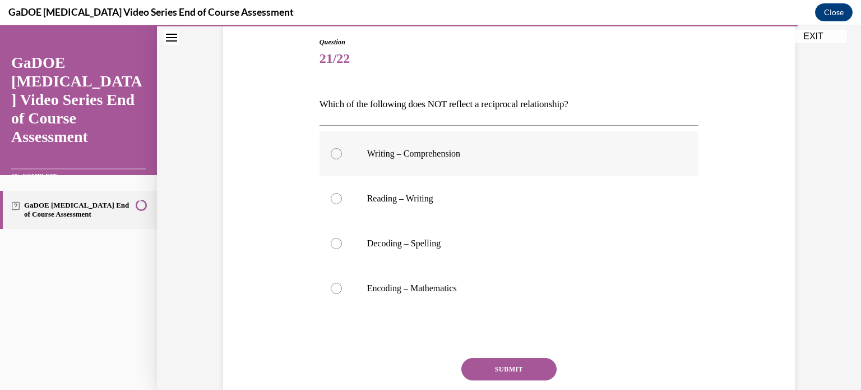
scroll to position [120, 0]
click at [344, 285] on label "Encoding – Mathematics" at bounding box center [510, 287] width 380 height 45
click at [342, 285] on input "Encoding – Mathematics" at bounding box center [336, 286] width 11 height 11
radio input "true"
click at [511, 365] on button "SUBMIT" at bounding box center [508, 368] width 95 height 22
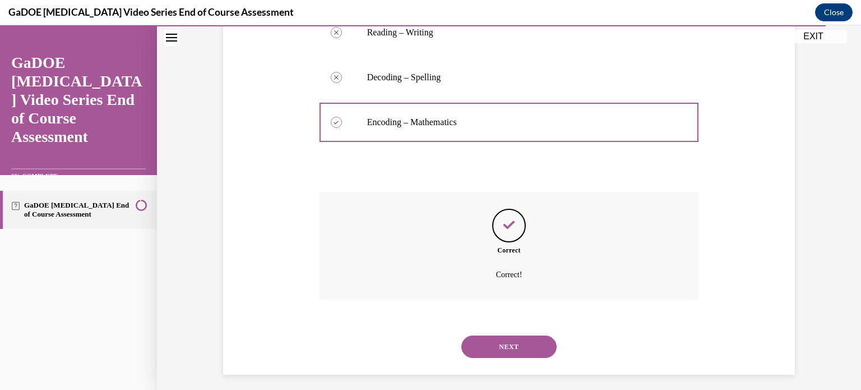
scroll to position [292, 0]
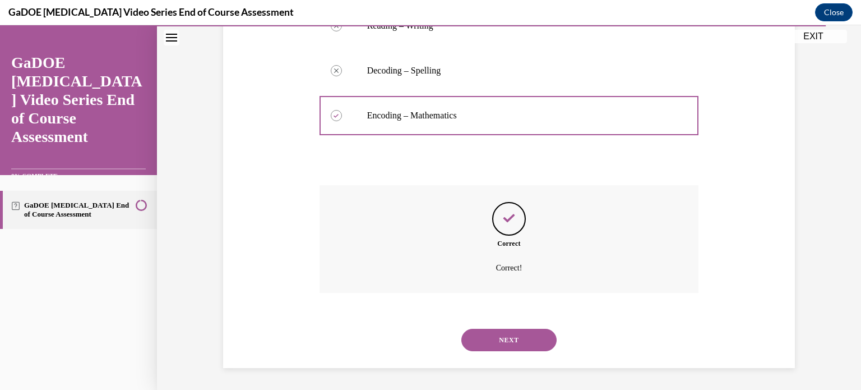
click at [510, 344] on button "NEXT" at bounding box center [508, 340] width 95 height 22
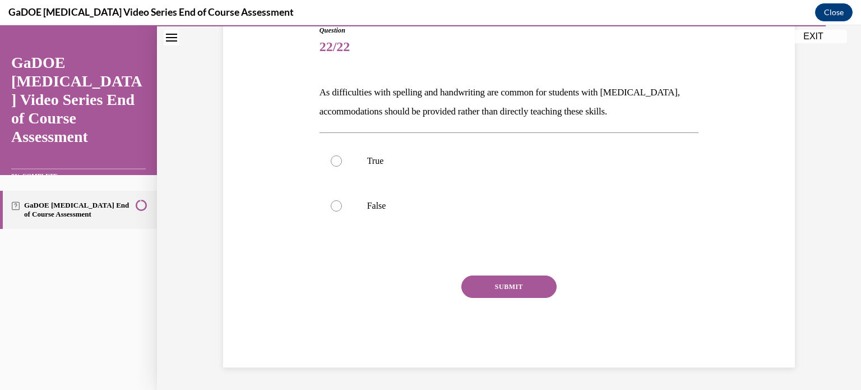
scroll to position [124, 0]
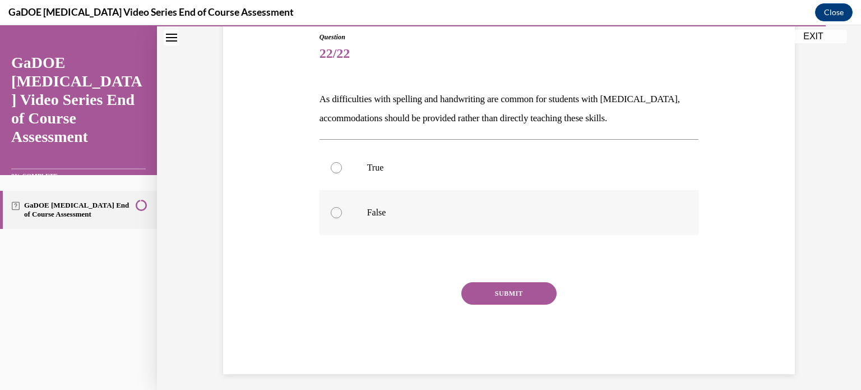
click at [331, 210] on div at bounding box center [336, 212] width 11 height 11
click at [331, 210] on input "False" at bounding box center [336, 212] width 11 height 11
radio input "true"
click at [486, 283] on button "SUBMIT" at bounding box center [508, 293] width 95 height 22
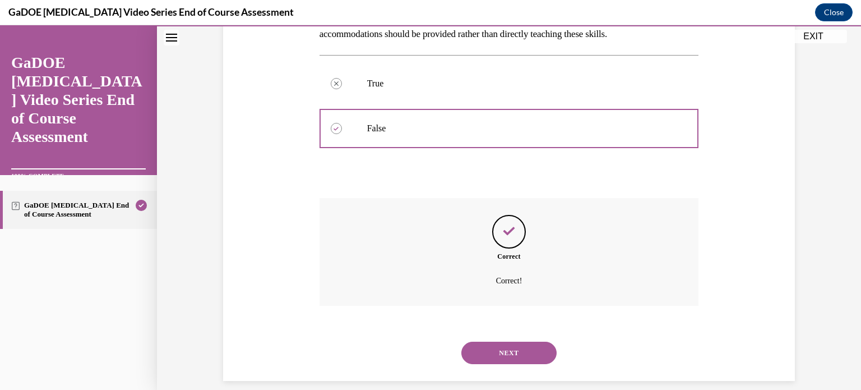
scroll to position [221, 0]
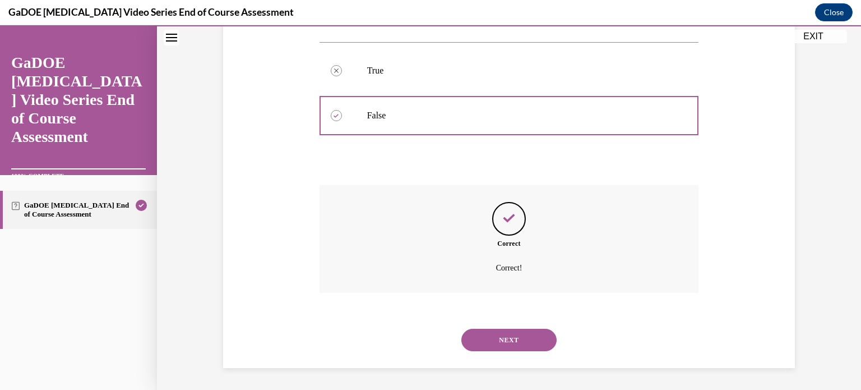
click at [504, 335] on button "NEXT" at bounding box center [508, 340] width 95 height 22
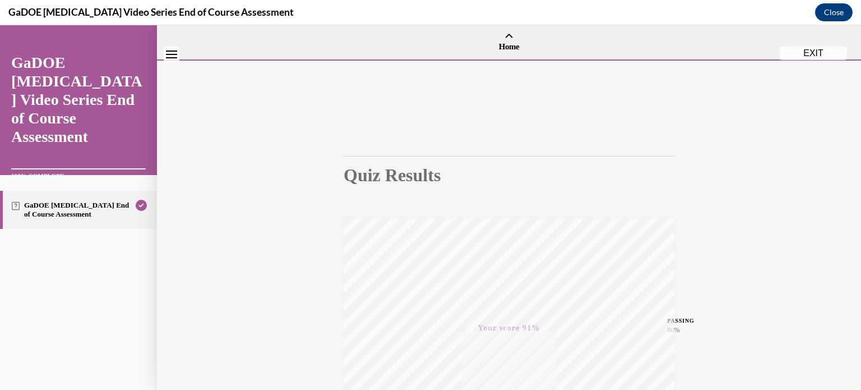
scroll to position [210, 0]
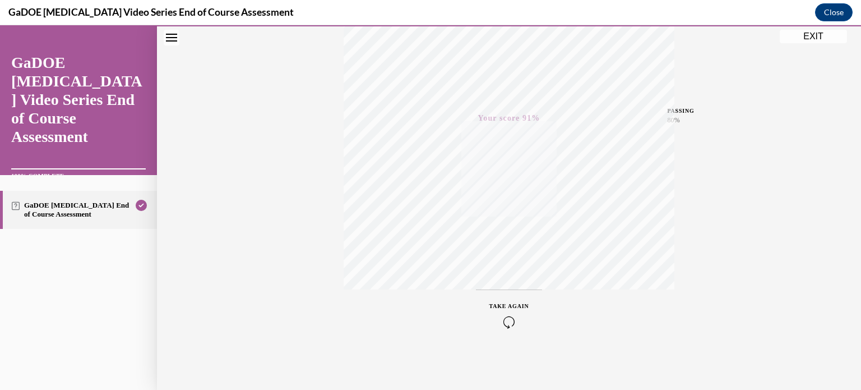
click at [820, 34] on button "EXIT" at bounding box center [813, 36] width 67 height 13
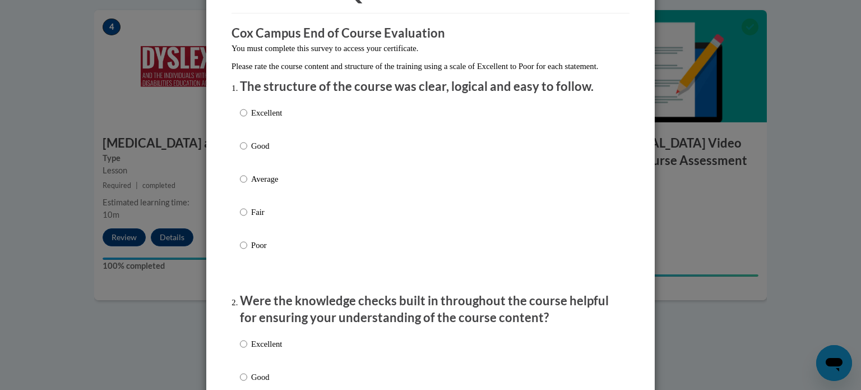
scroll to position [81, 0]
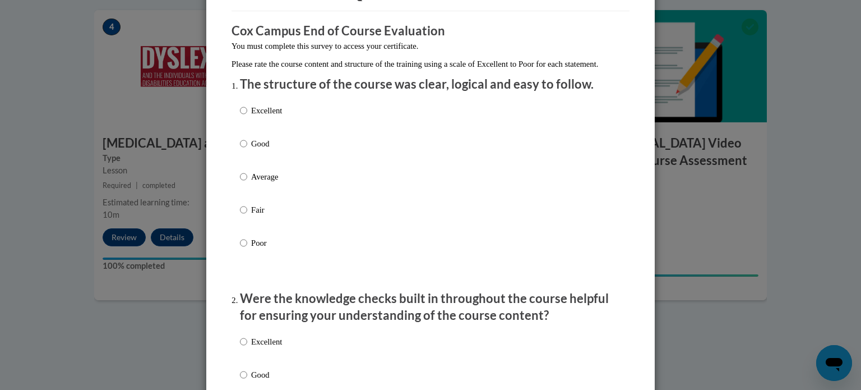
click at [257, 150] on p "Good" at bounding box center [266, 143] width 31 height 12
click at [247, 150] on input "Good" at bounding box center [243, 143] width 7 height 12
radio input "true"
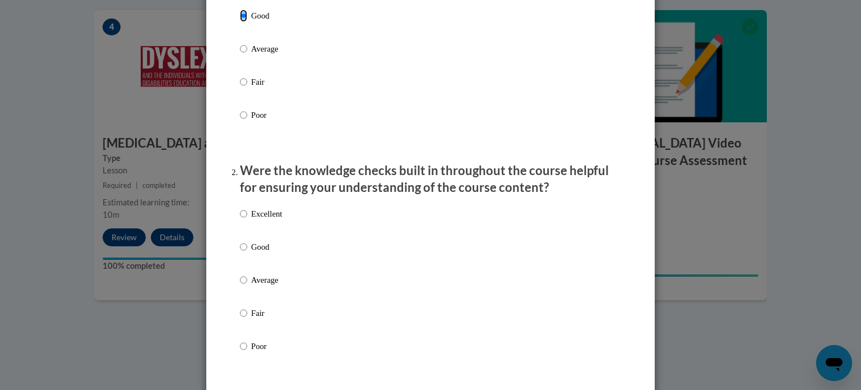
scroll to position [210, 0]
click at [263, 285] on p "Average" at bounding box center [266, 278] width 31 height 12
click at [247, 285] on input "Average" at bounding box center [243, 278] width 7 height 12
radio input "true"
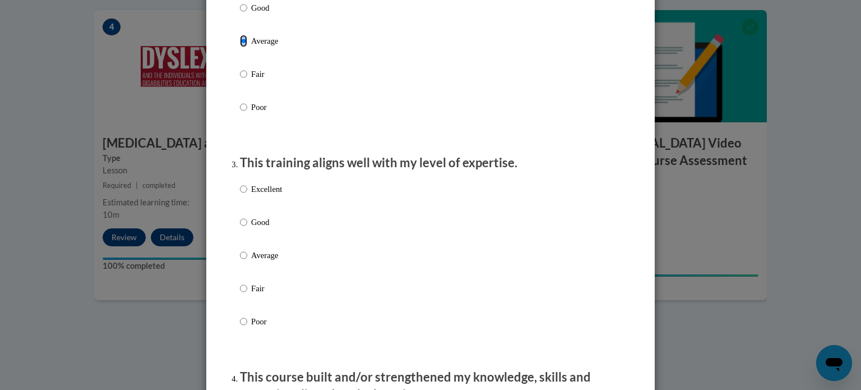
scroll to position [448, 0]
click at [258, 228] on p "Good" at bounding box center [266, 221] width 31 height 12
click at [247, 228] on input "Good" at bounding box center [243, 221] width 7 height 12
radio input "true"
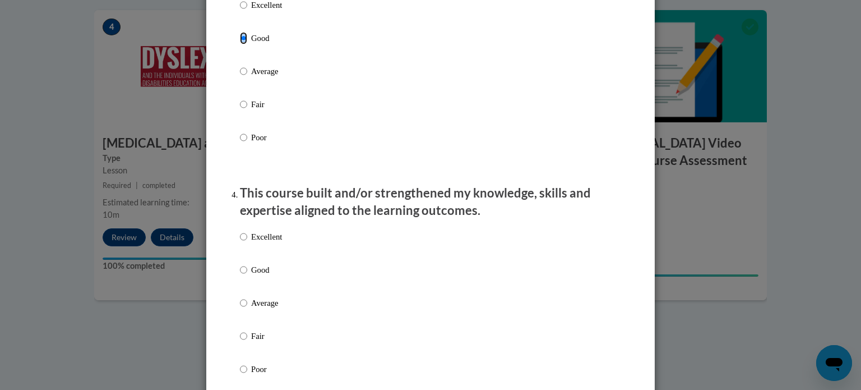
scroll to position [632, 0]
click at [257, 242] on p "Excellent" at bounding box center [266, 235] width 31 height 12
click at [247, 242] on input "Excellent" at bounding box center [243, 235] width 7 height 12
radio input "true"
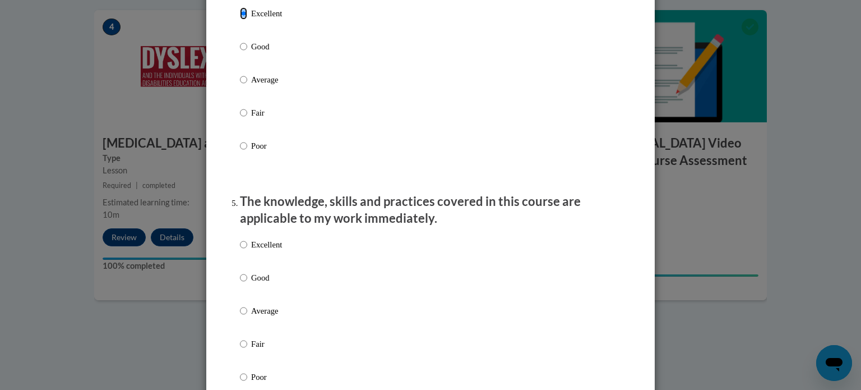
scroll to position [855, 0]
click at [265, 283] on p "Good" at bounding box center [266, 277] width 31 height 12
click at [247, 283] on input "Good" at bounding box center [243, 277] width 7 height 12
radio input "true"
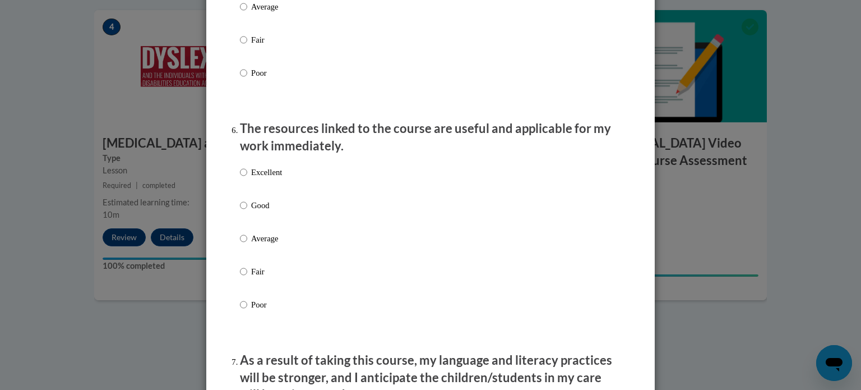
scroll to position [1159, 0]
click at [257, 211] on p "Good" at bounding box center [266, 204] width 31 height 12
click at [247, 211] on input "Good" at bounding box center [243, 204] width 7 height 12
radio input "true"
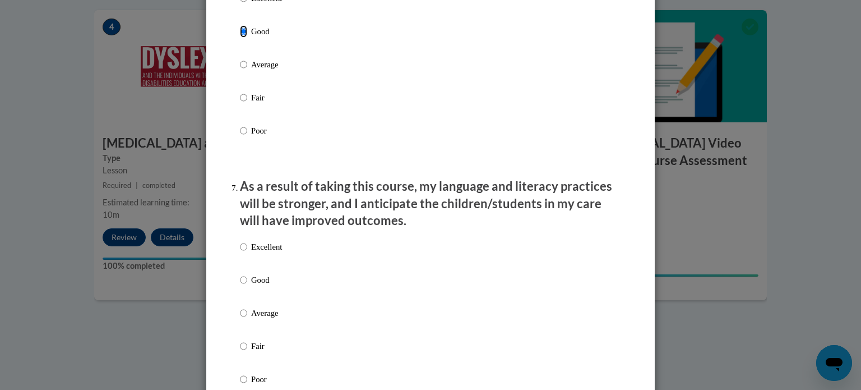
scroll to position [1334, 0]
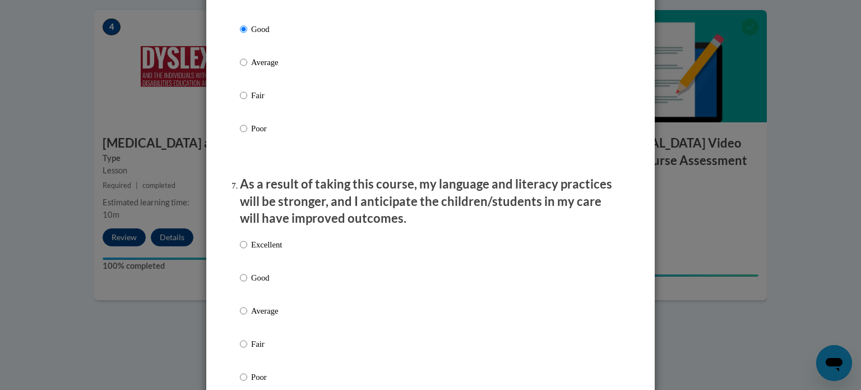
click at [272, 251] on p "Excellent" at bounding box center [266, 244] width 31 height 12
click at [247, 251] on input "Excellent" at bounding box center [243, 244] width 7 height 12
radio input "true"
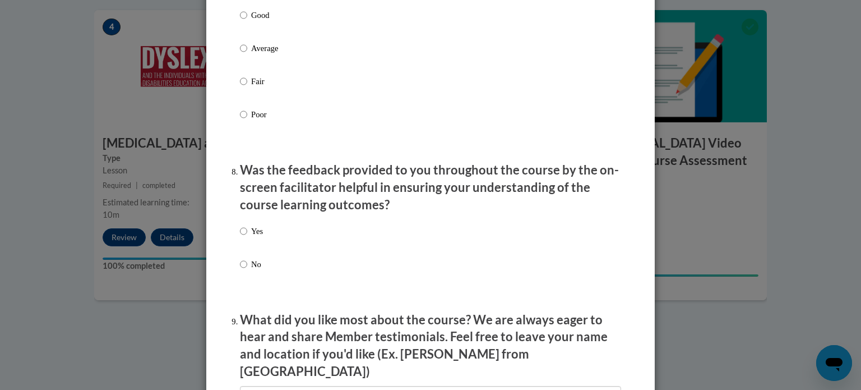
scroll to position [1597, 0]
click at [245, 270] on input "No" at bounding box center [243, 264] width 7 height 12
radio input "true"
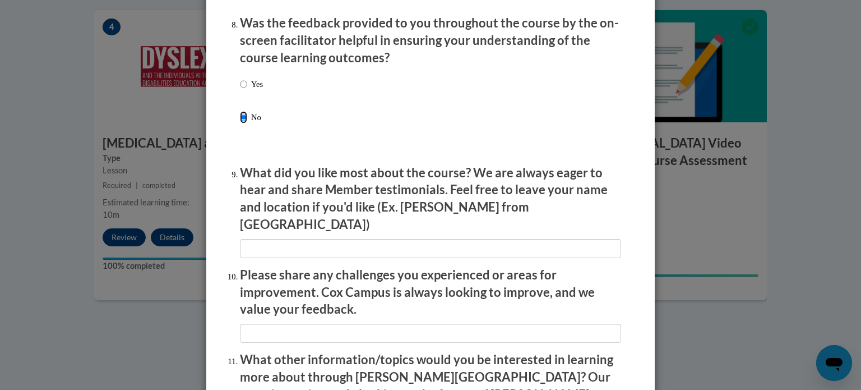
scroll to position [1745, 0]
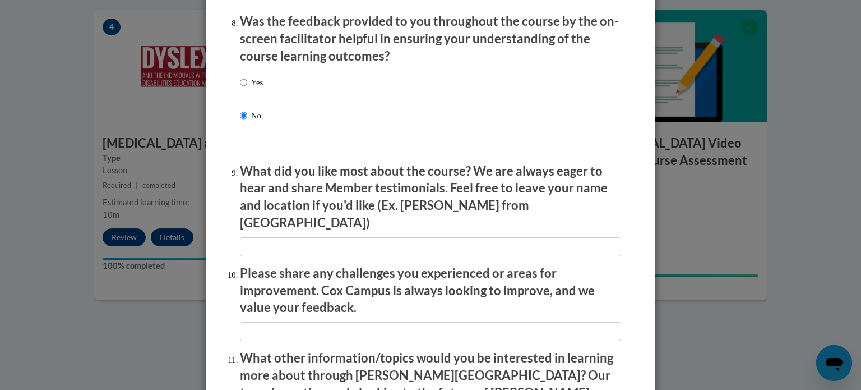
click at [275, 244] on input "textbox" at bounding box center [430, 246] width 381 height 19
type input "W"
type input "E"
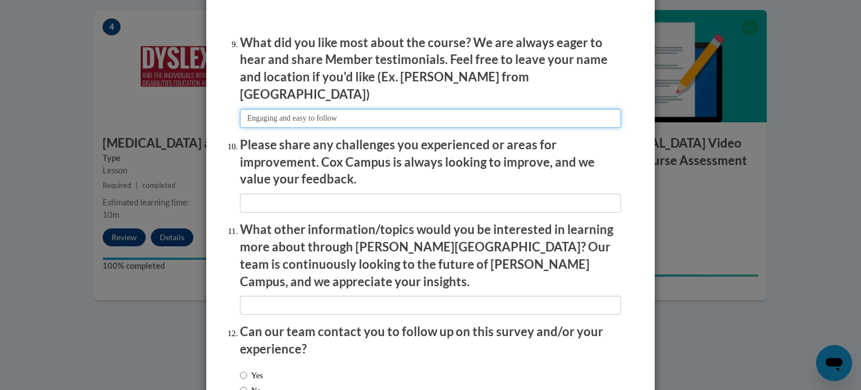
scroll to position [1877, 0]
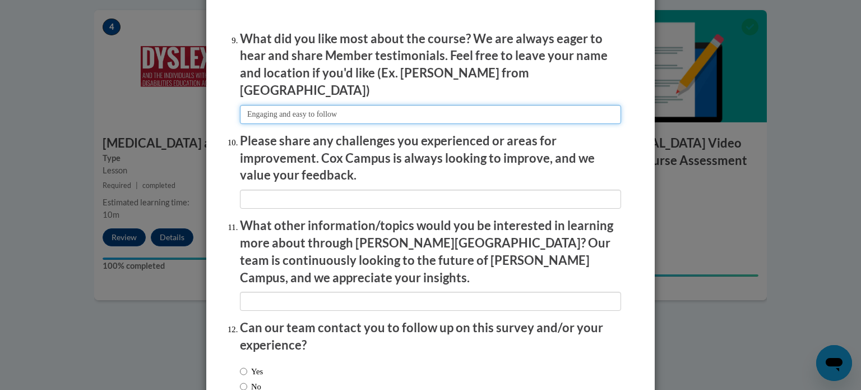
type input "Engaging and easy to follow"
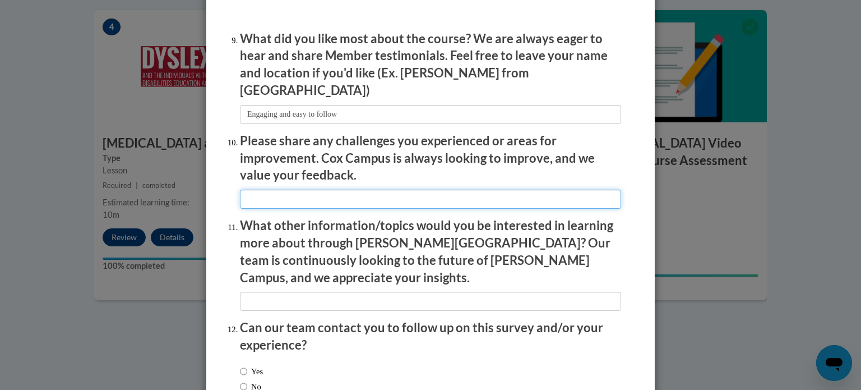
click at [379, 194] on input "textbox" at bounding box center [430, 198] width 381 height 19
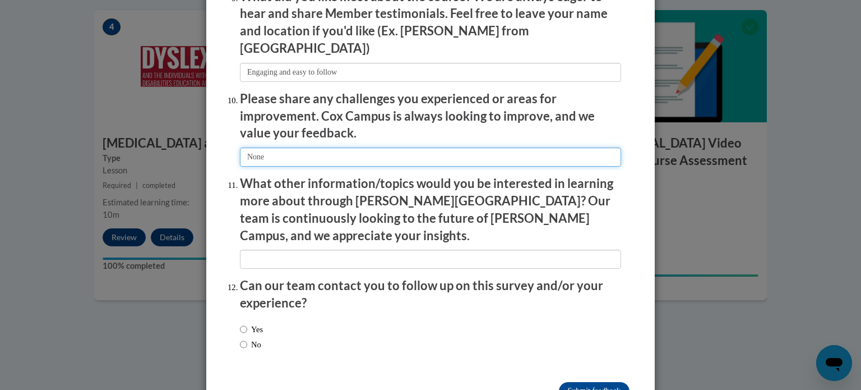
scroll to position [1945, 0]
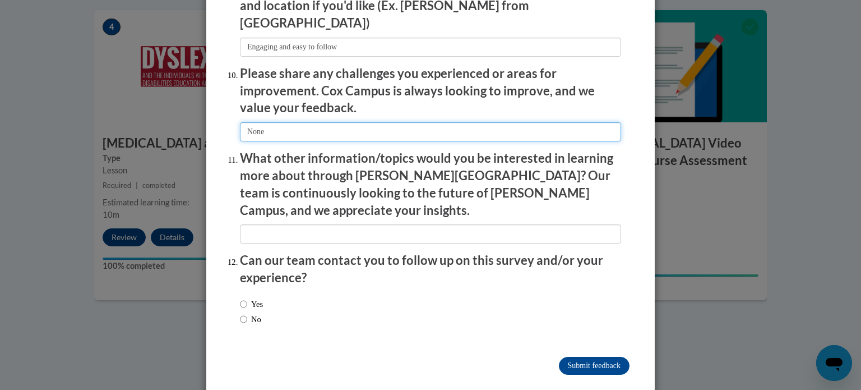
type input "None"
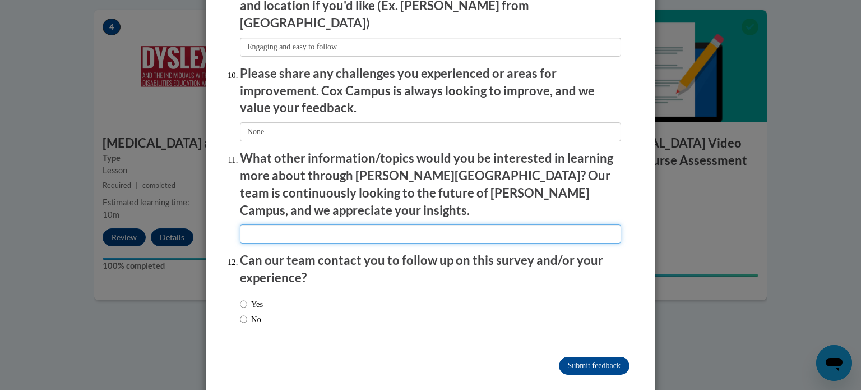
click at [346, 224] on input "textbox" at bounding box center [430, 233] width 381 height 19
type input "M"
type input "Small group early Literacy ideas"
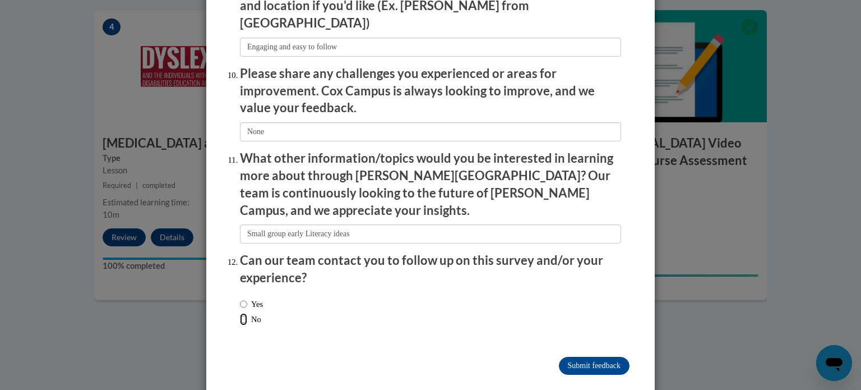
click at [247, 313] on input "No" at bounding box center [243, 319] width 7 height 12
radio input "true"
click at [583, 357] on input "Submit feedback" at bounding box center [594, 366] width 71 height 18
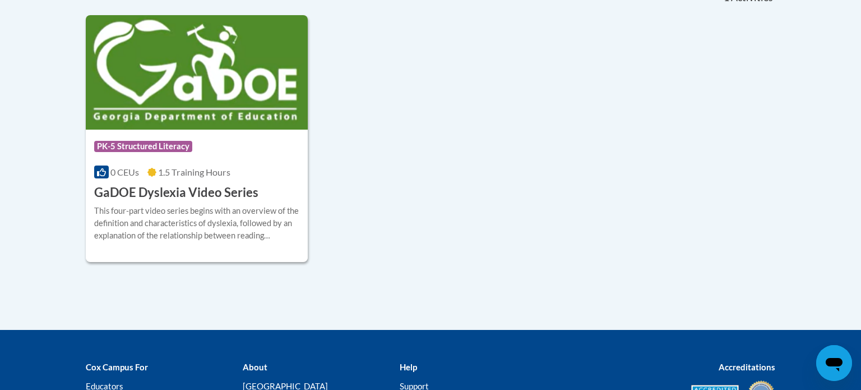
scroll to position [339, 0]
